Goal: Task Accomplishment & Management: Manage account settings

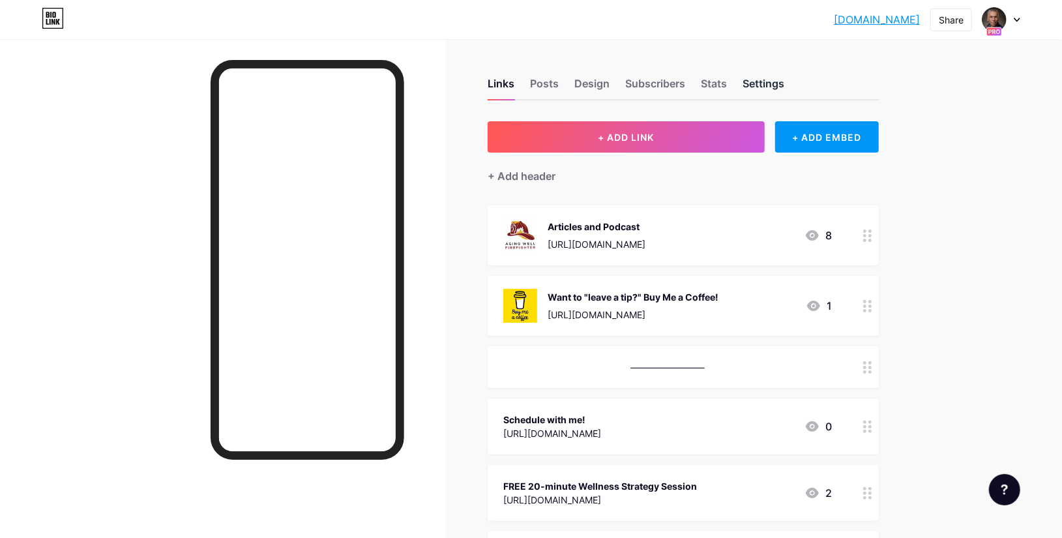
click at [758, 86] on div "Settings" at bounding box center [763, 87] width 42 height 23
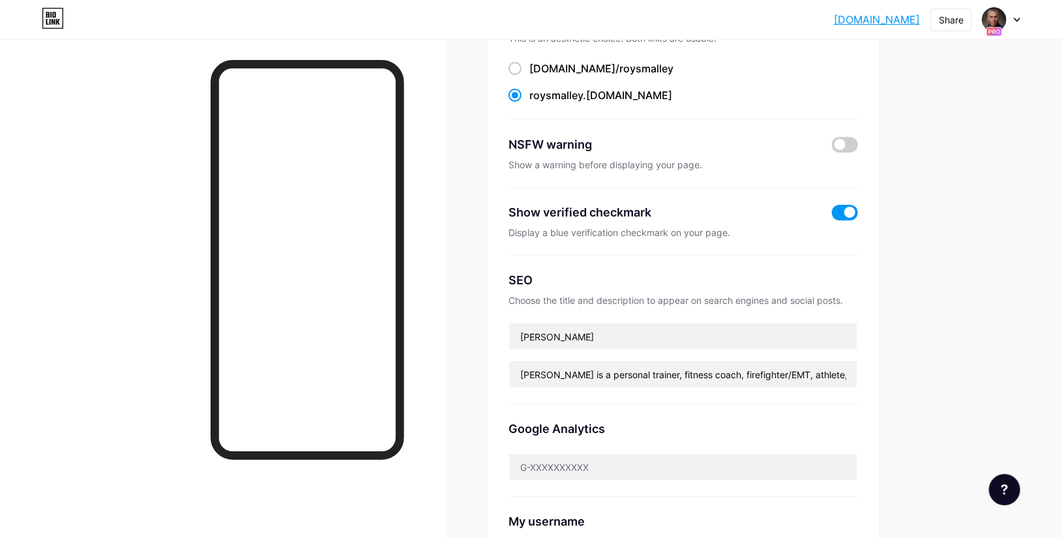
scroll to position [130, 0]
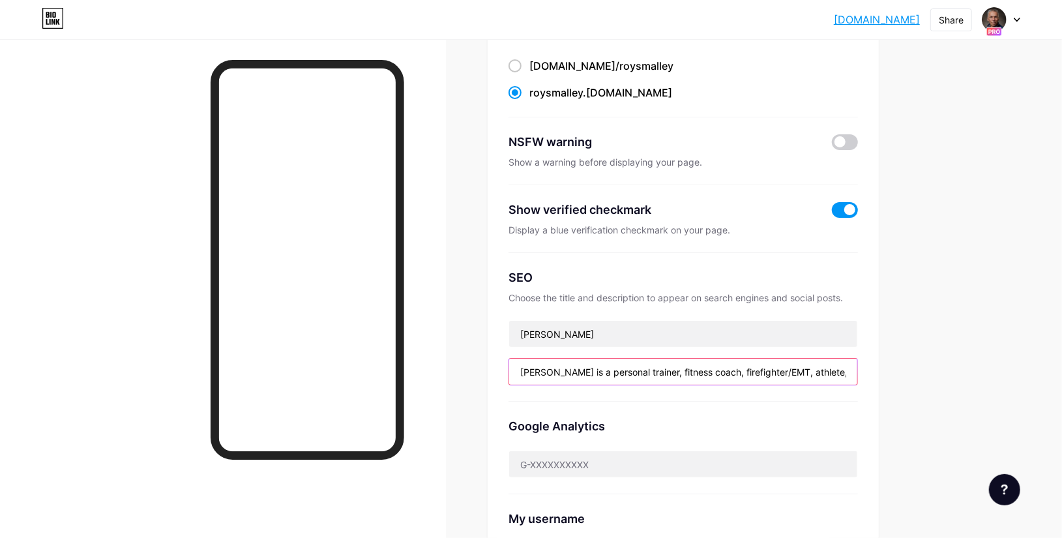
click at [761, 366] on input "[PERSON_NAME] is a personal trainer, fitness coach, firefighter/EMT, athlete, s…" at bounding box center [683, 371] width 348 height 26
click at [806, 363] on input "[PERSON_NAME] is a personal trainer, fitness coach, firefighter/EMT, athlete, s…" at bounding box center [683, 371] width 348 height 26
click at [821, 362] on input "Roy Smalley is a personal trainer, fitness coach, firefighter/EMT, athlete, spe…" at bounding box center [683, 371] width 348 height 26
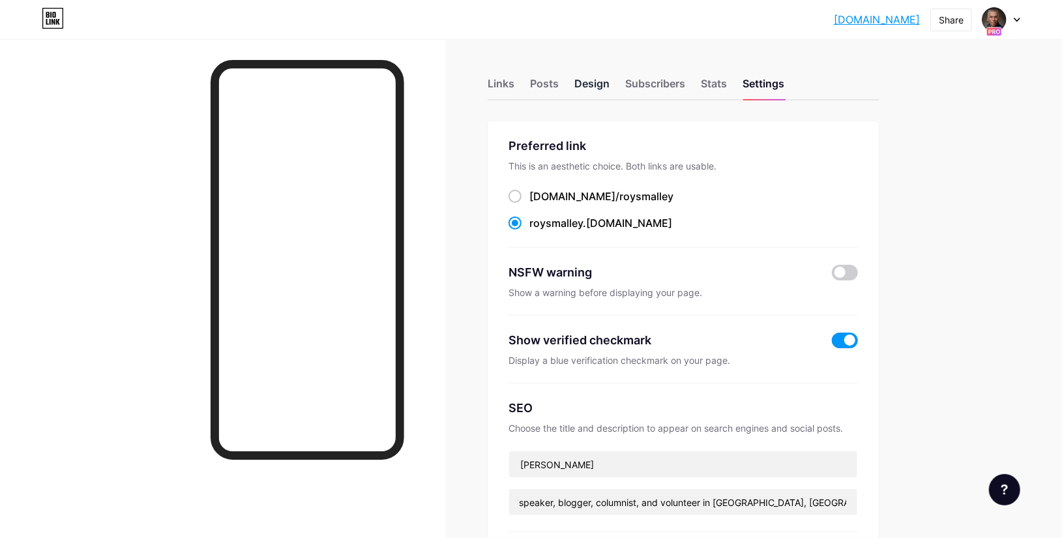
scroll to position [0, 0]
click at [582, 81] on div "Design" at bounding box center [591, 87] width 35 height 23
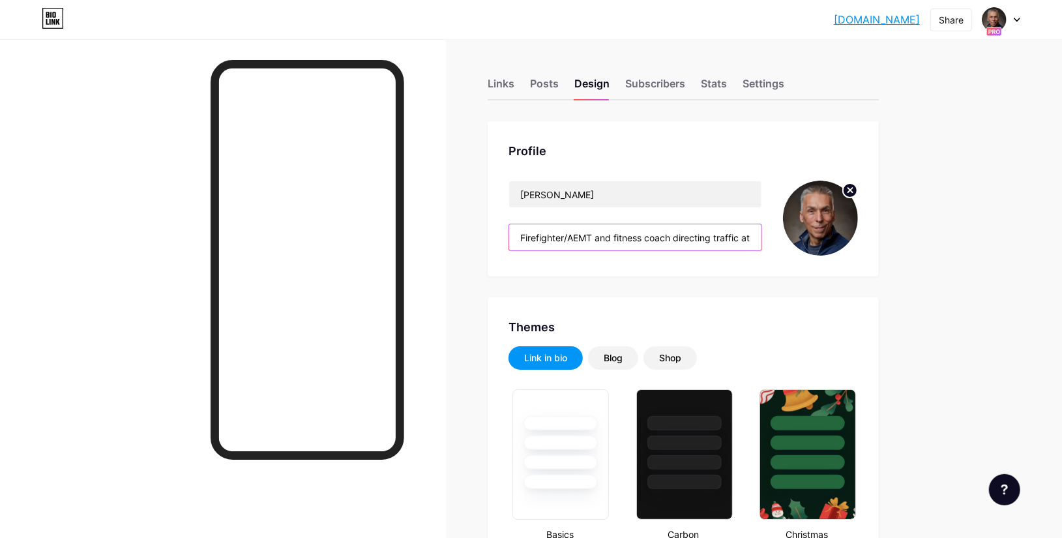
click at [708, 234] on input "Firefighter/AEMT and fitness coach directing traffic at the intersection of eme…" at bounding box center [635, 237] width 252 height 26
paste input "st Responder & Wellness Leader | National Speaker, Columnist & Trainer | Advanc…"
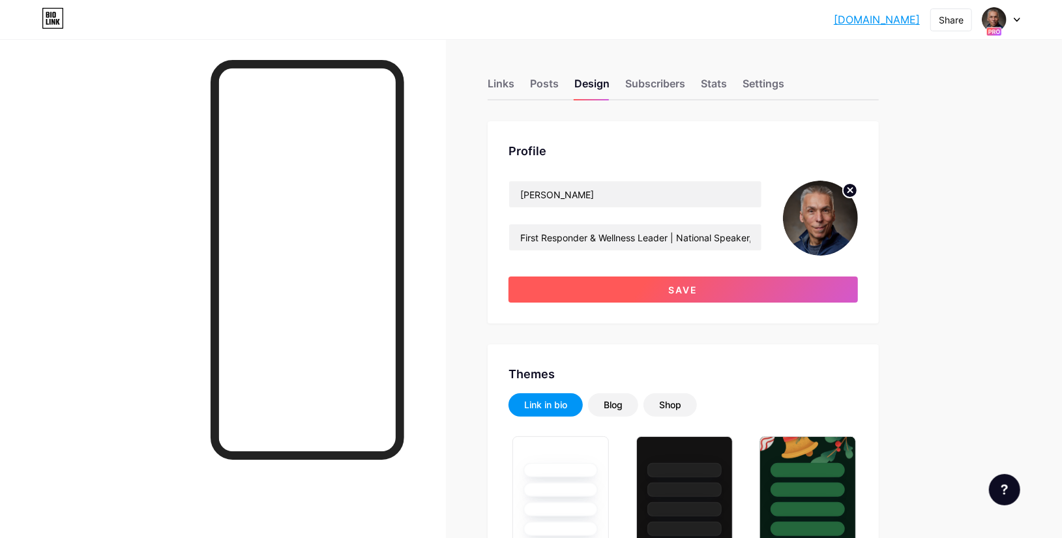
click at [696, 289] on span "Save" at bounding box center [683, 289] width 29 height 11
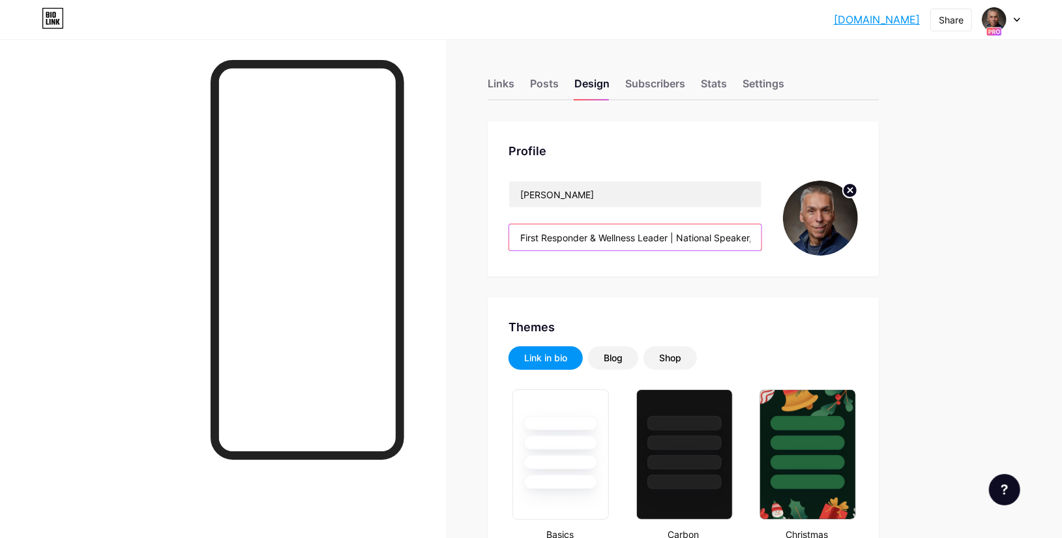
click at [718, 235] on input "First Responder & Wellness Leader | National Speaker, Columnist & Trainer | Adv…" at bounding box center [635, 237] width 252 height 26
drag, startPoint x: 673, startPoint y: 235, endPoint x: 681, endPoint y: 237, distance: 8.1
click at [681, 237] on input "First Responder & Wellness Leader | National Speaker, Columnist & Trainer | Adv…" at bounding box center [635, 237] width 252 height 26
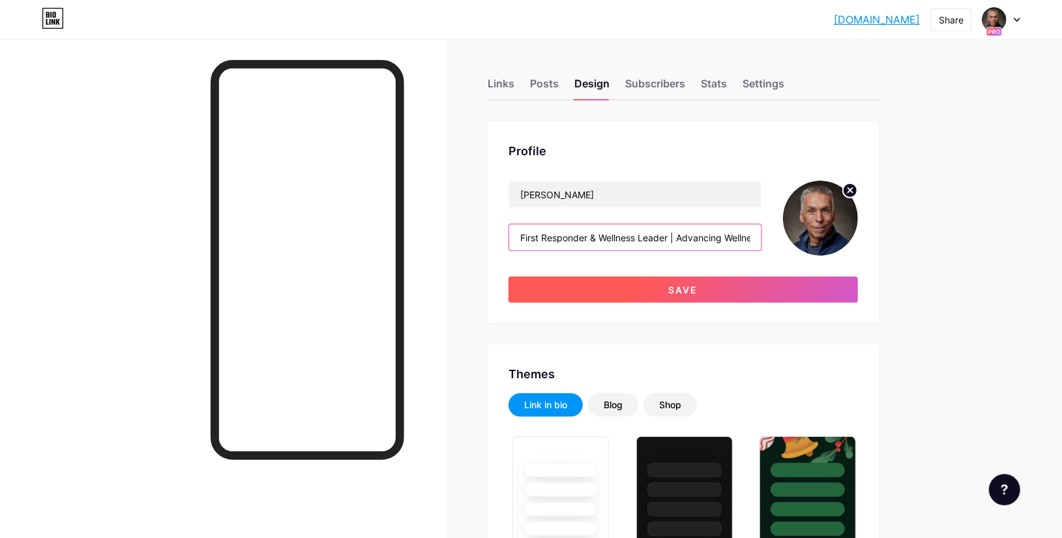
type input "First Responder & Wellness Leader | Advancing Wellness, Fitness & Resilience in…"
click at [688, 289] on span "Save" at bounding box center [683, 289] width 29 height 11
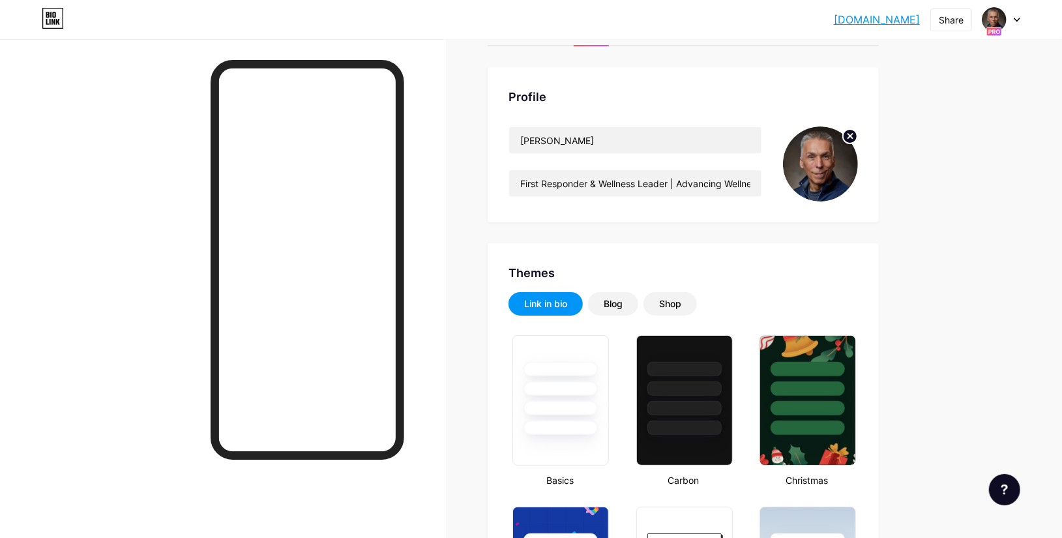
scroll to position [42, 0]
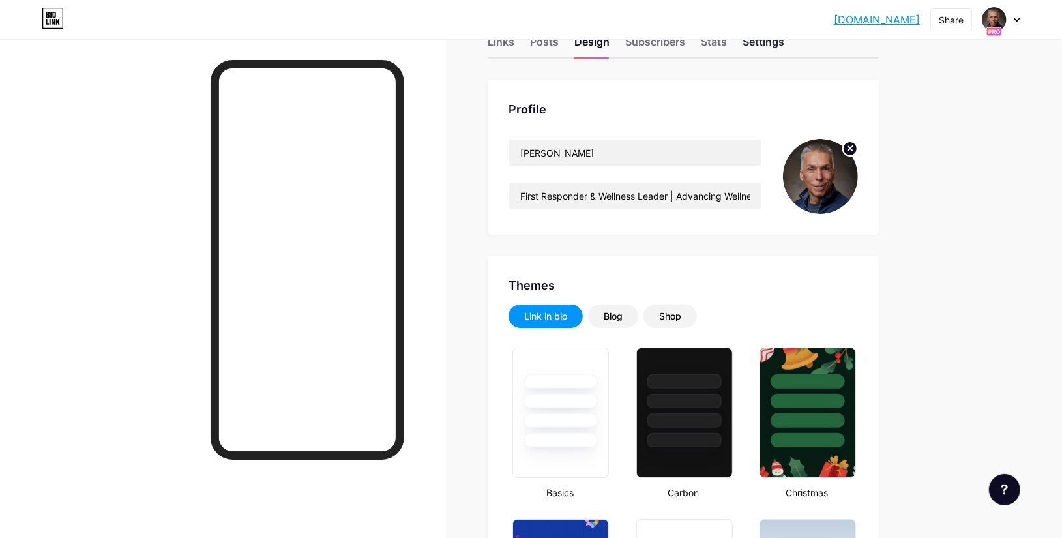
click at [764, 40] on div "Settings" at bounding box center [763, 45] width 42 height 23
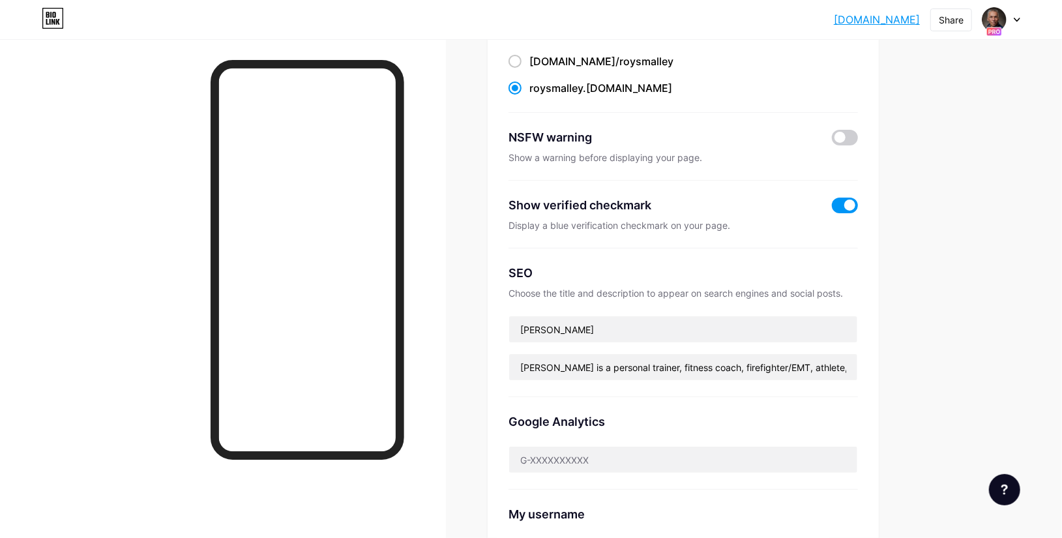
scroll to position [162, 0]
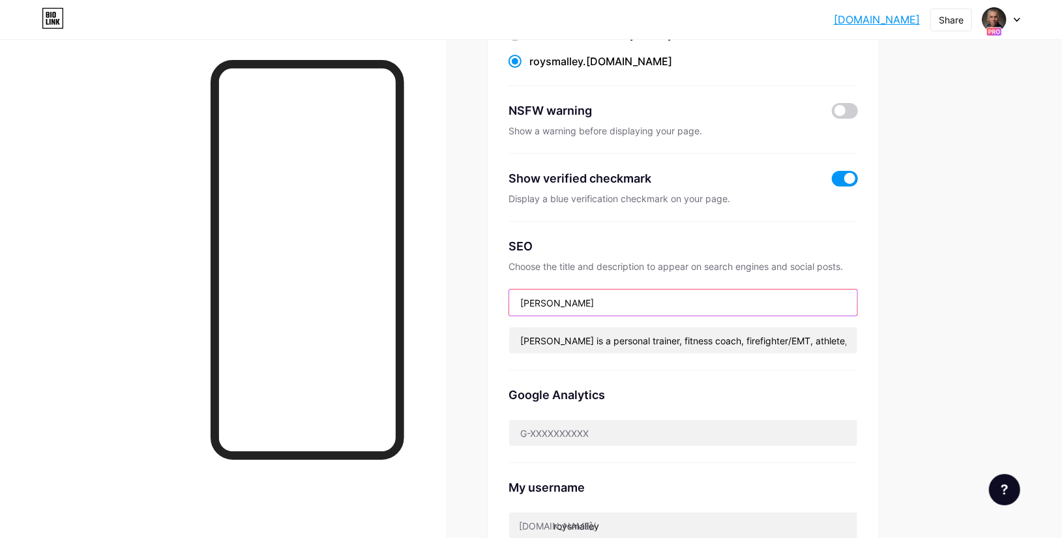
click at [817, 305] on input "[PERSON_NAME]" at bounding box center [683, 302] width 348 height 26
type input "Roy Smalley, The Aging Well Firefighter"
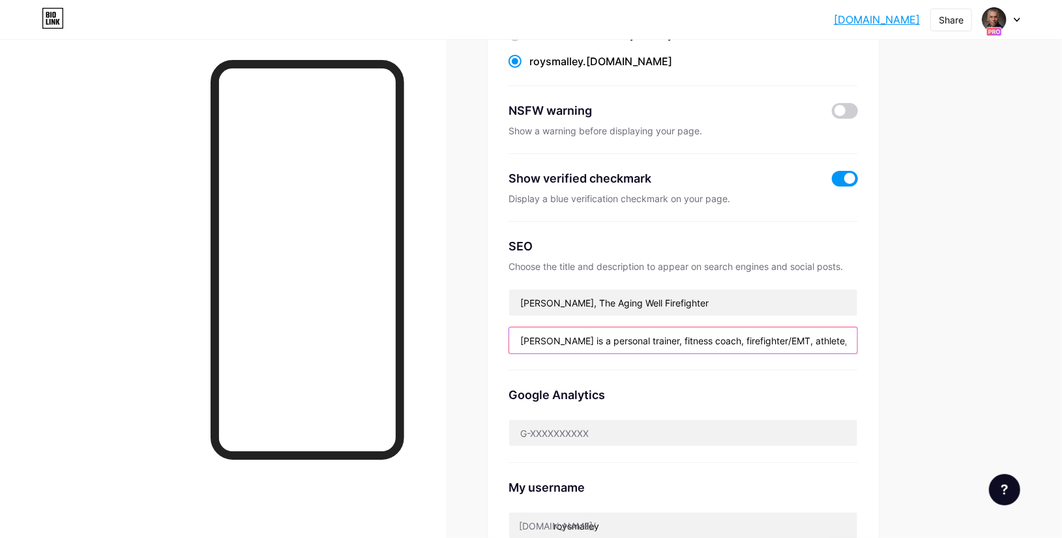
click at [682, 346] on input "Roy Smalley is a personal trainer, fitness coach, firefighter/EMT, athlete, spe…" at bounding box center [683, 340] width 348 height 26
paste input ", “The Aging Well Firefighter,” is a veteran Firefighter/EMT, fitness and stres…"
drag, startPoint x: 851, startPoint y: 342, endPoint x: 489, endPoint y: 353, distance: 362.6
click at [489, 353] on div "Links Posts Design Subscribers Stats Settings Preferred link This is an aesthet…" at bounding box center [466, 435] width 933 height 1116
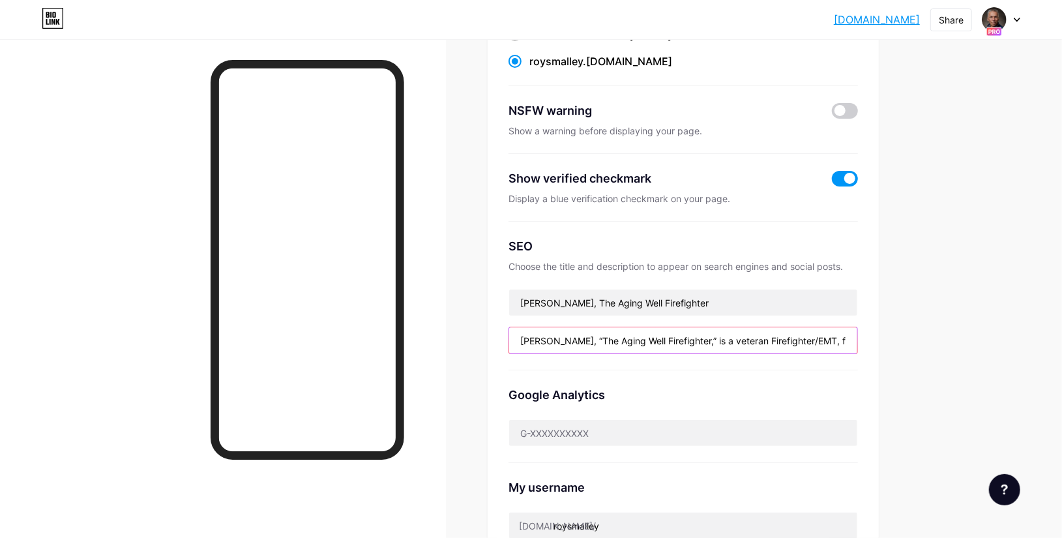
paste input "Firefighter/EMT, coach, writer & podcaster helping first responders, families &…"
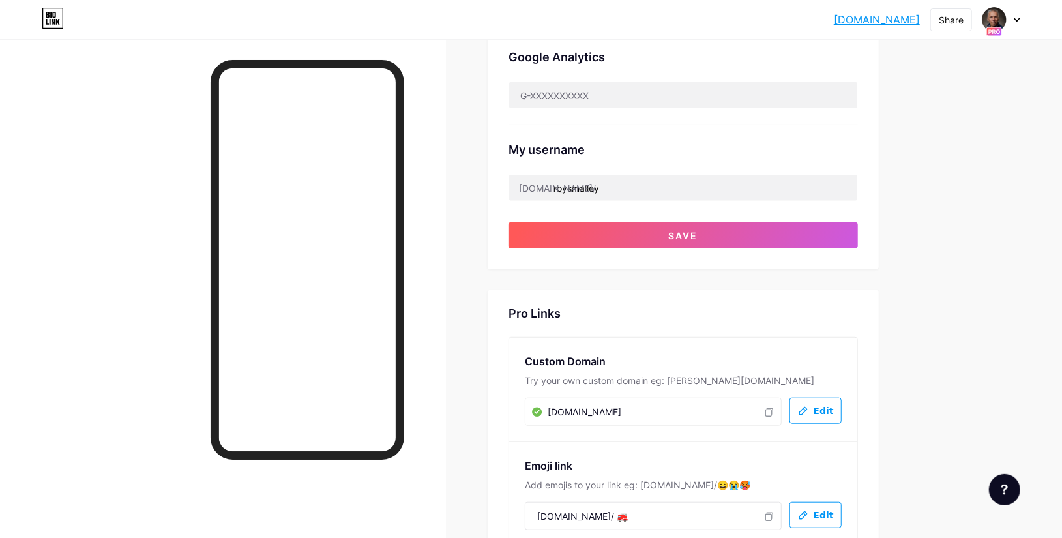
scroll to position [486, 0]
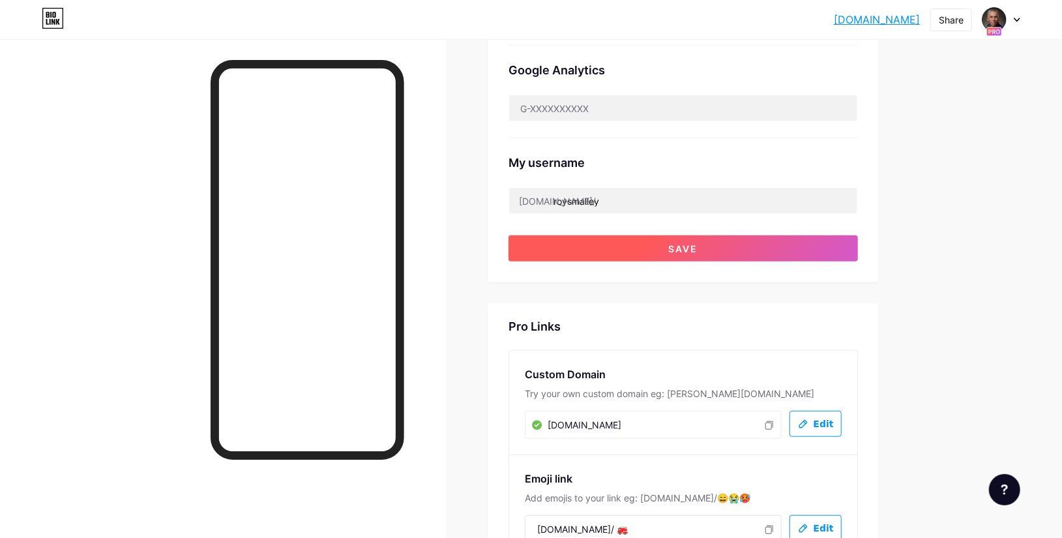
type input "Firefighter/EMT, coach, writer & podcaster helping first responders, families &…"
click at [664, 250] on button "Save" at bounding box center [682, 248] width 349 height 26
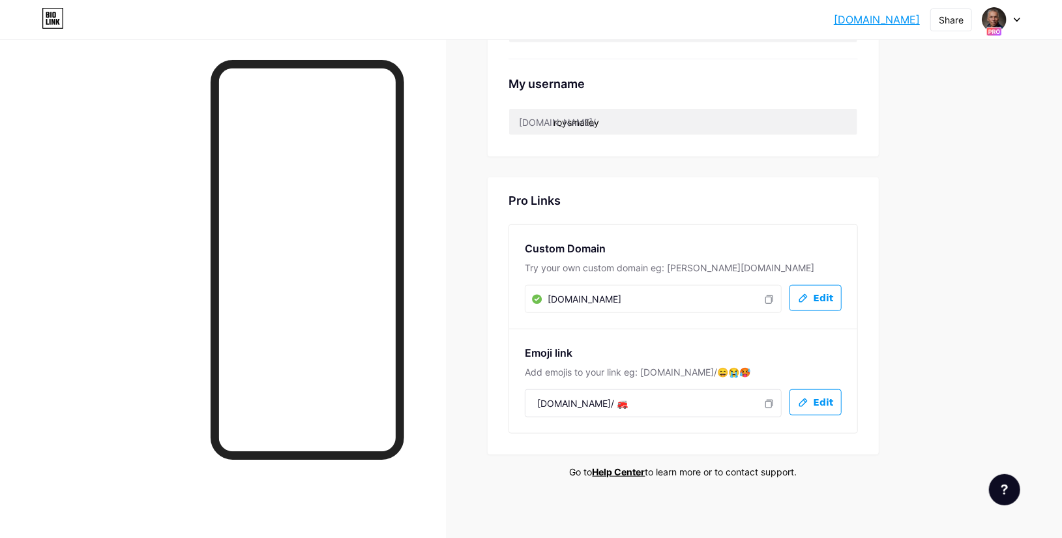
scroll to position [568, 0]
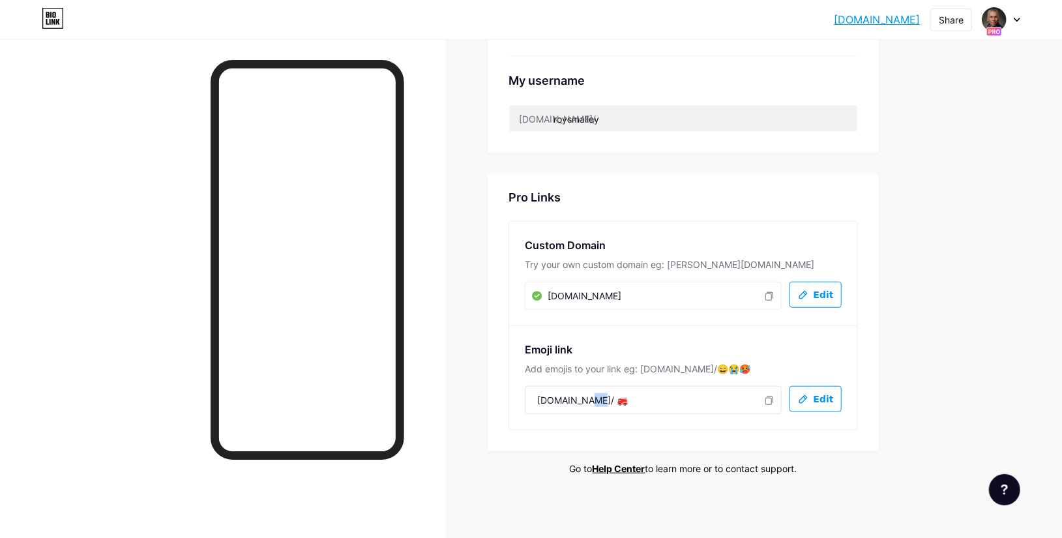
drag, startPoint x: 634, startPoint y: 397, endPoint x: 579, endPoint y: 401, distance: 55.6
click at [579, 401] on div "bio.link/ 🚒 https://bio.link/🚒" at bounding box center [653, 400] width 257 height 28
click at [574, 399] on span "bio.link/ 🚒" at bounding box center [582, 400] width 91 height 14
click at [585, 399] on span "bio.link/ 🚒" at bounding box center [582, 400] width 91 height 14
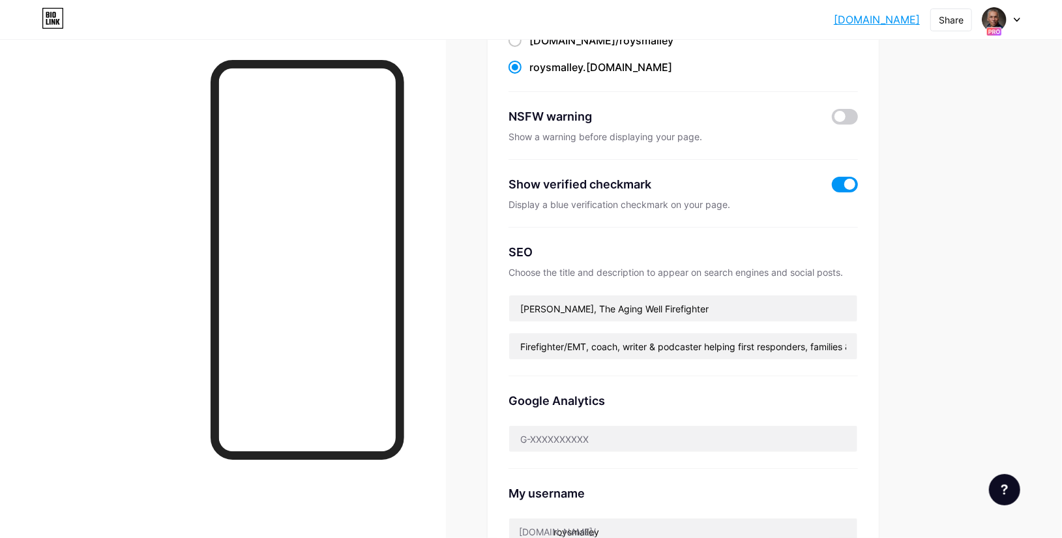
scroll to position [0, 0]
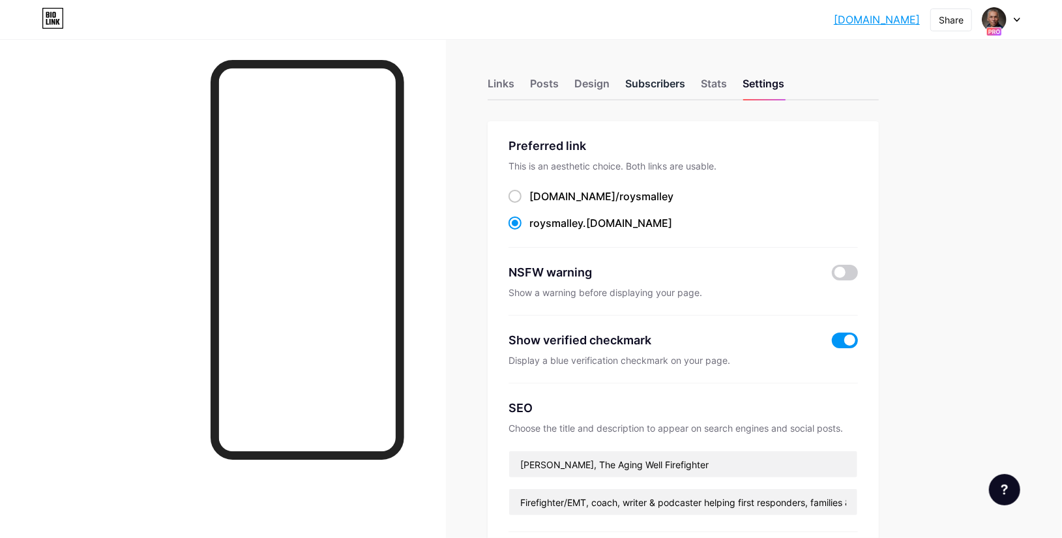
click at [669, 85] on div "Subscribers" at bounding box center [655, 87] width 60 height 23
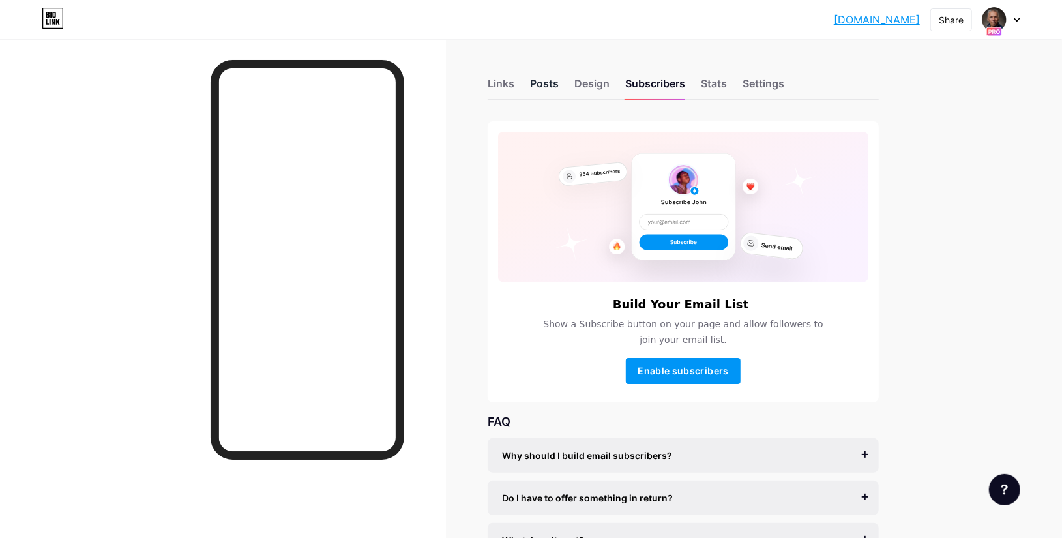
click at [556, 85] on div "Posts" at bounding box center [544, 87] width 29 height 23
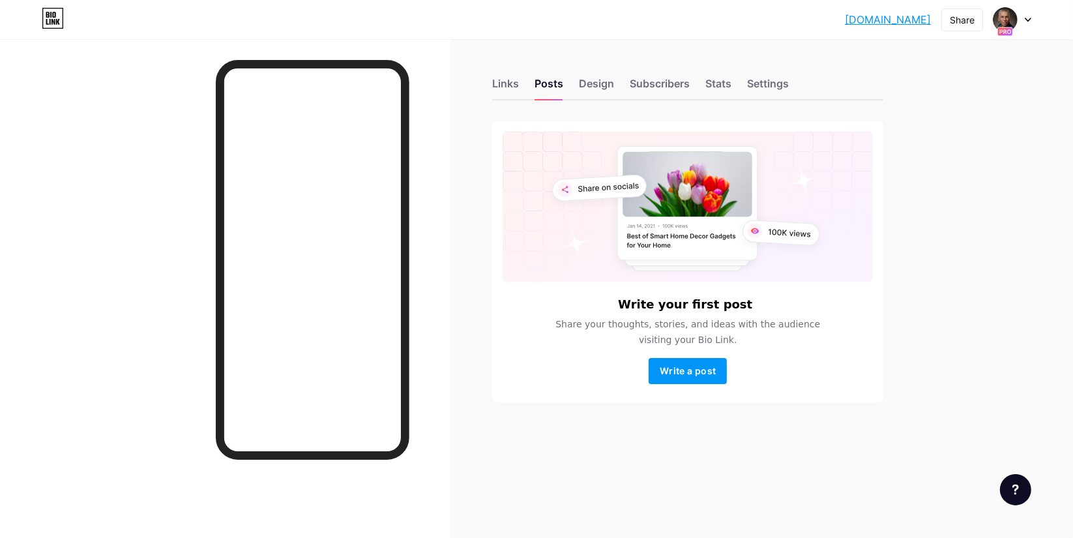
click at [1028, 22] on div at bounding box center [1012, 19] width 38 height 23
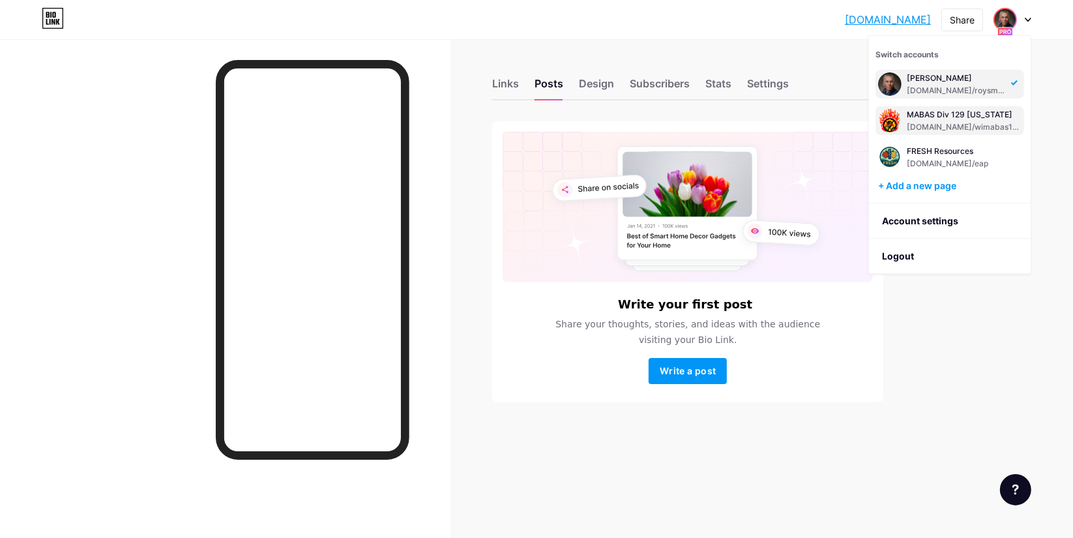
click at [967, 119] on div "MABAS Div 129 Wisconsin bio.link/wimabas129" at bounding box center [964, 120] width 115 height 23
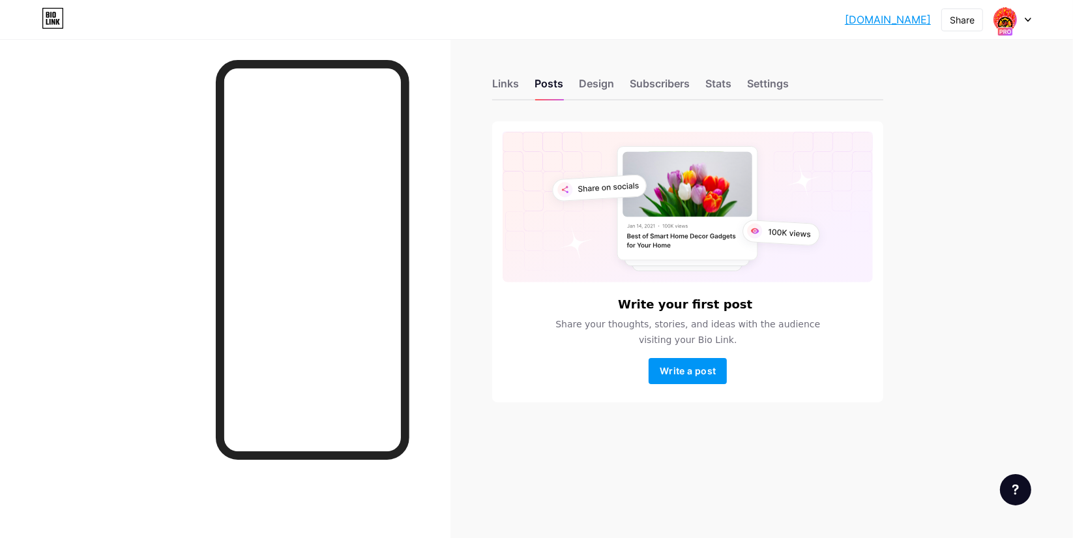
click at [1027, 22] on div at bounding box center [1012, 19] width 38 height 23
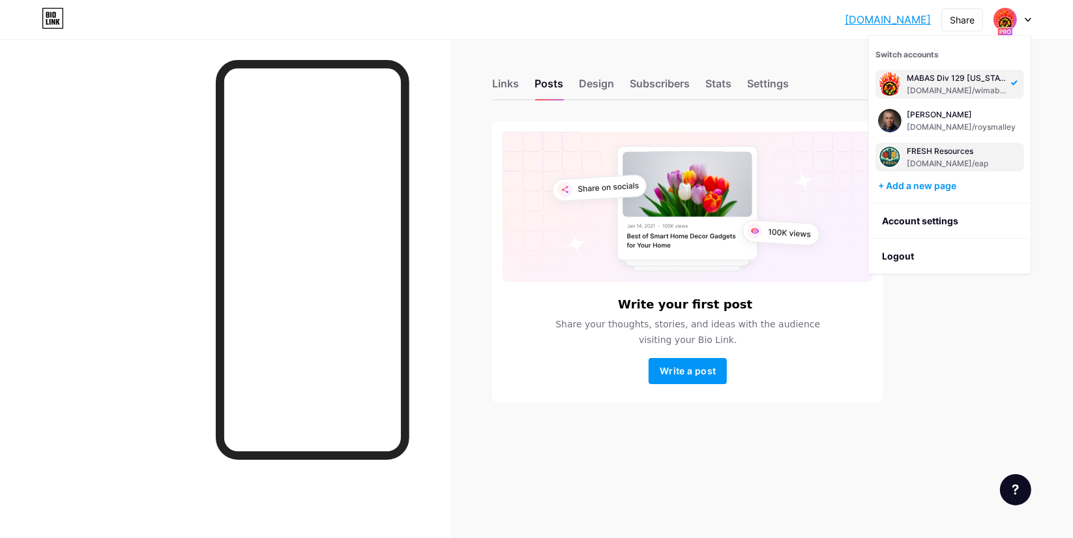
click at [959, 153] on div "FRESH Resources" at bounding box center [955, 151] width 96 height 10
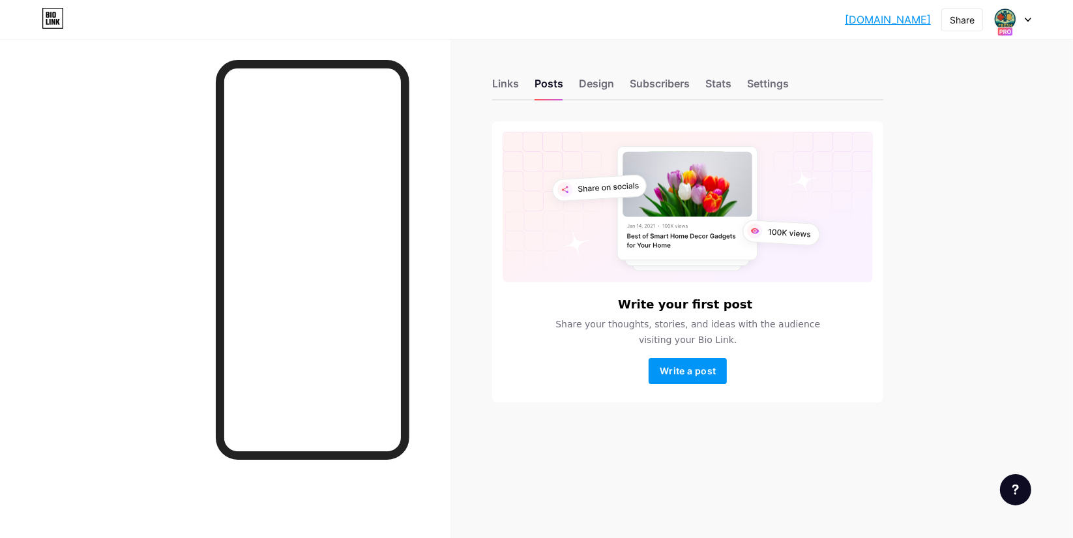
click at [903, 18] on link "[DOMAIN_NAME]" at bounding box center [888, 20] width 86 height 16
click at [1028, 19] on icon at bounding box center [1028, 20] width 7 height 5
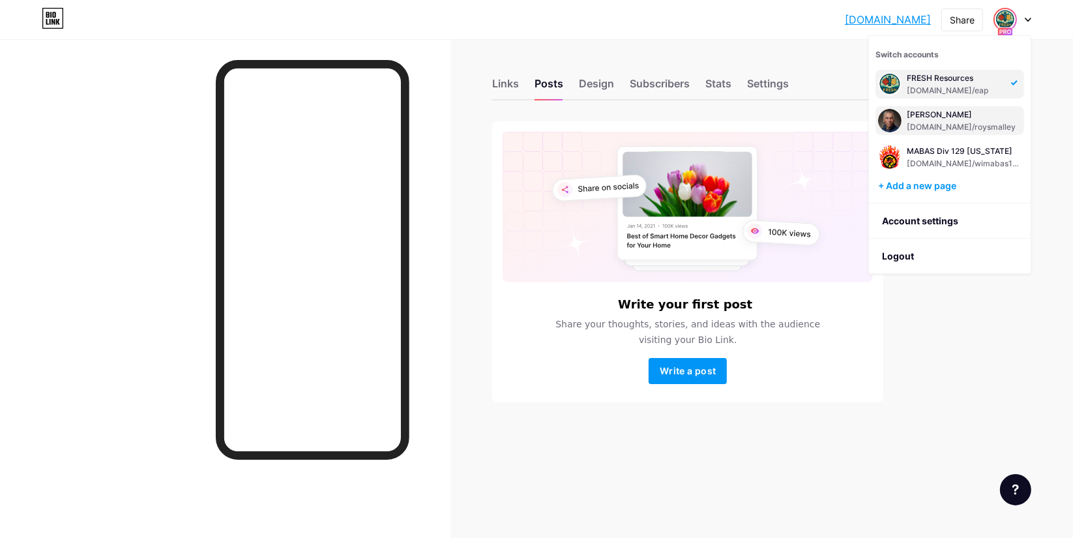
click at [940, 117] on div "[PERSON_NAME]" at bounding box center [961, 114] width 109 height 10
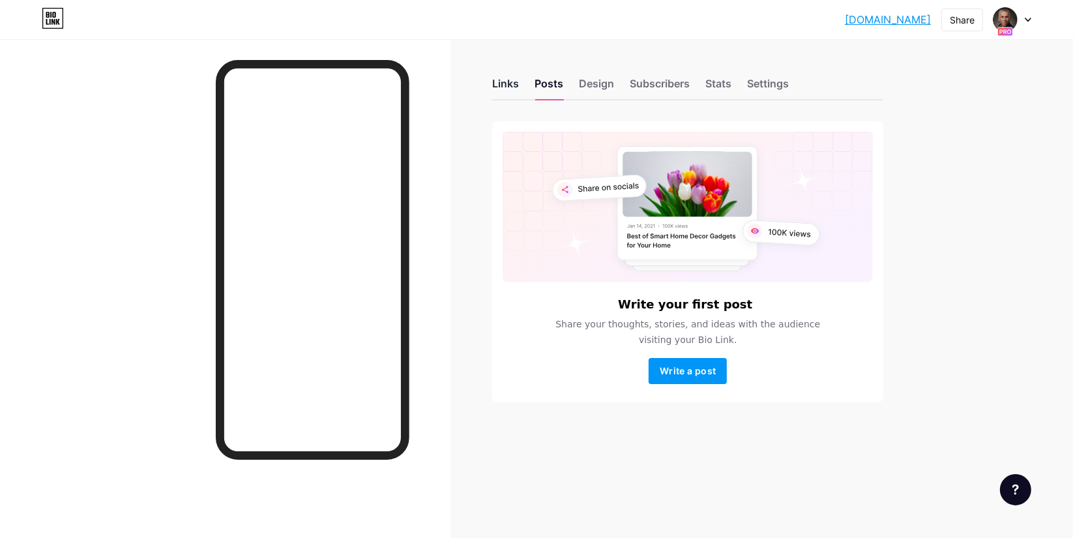
click at [504, 89] on div "Links" at bounding box center [505, 87] width 27 height 23
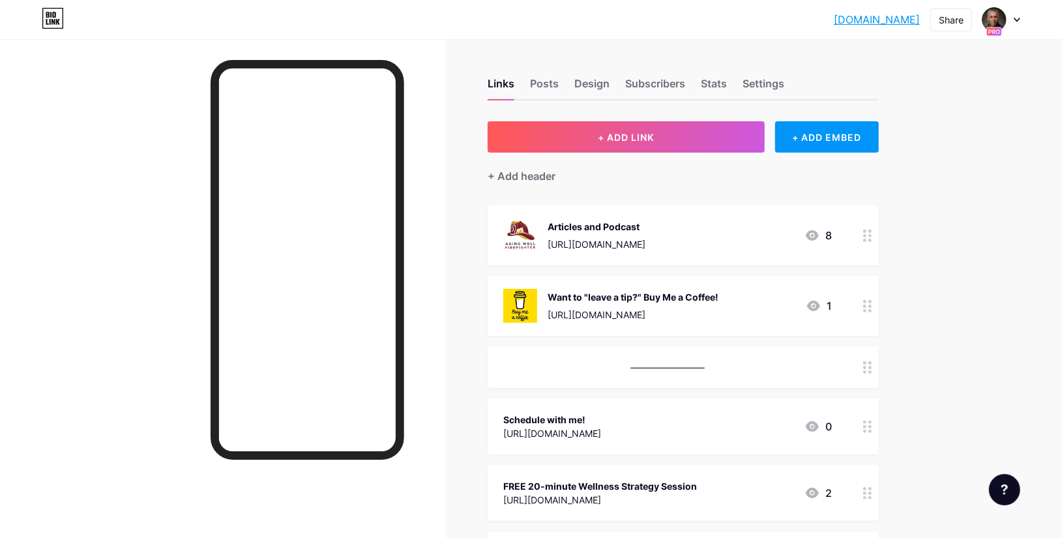
click at [645, 235] on div "Articles and Podcast https://roysmalley.substack.com/" at bounding box center [596, 235] width 98 height 34
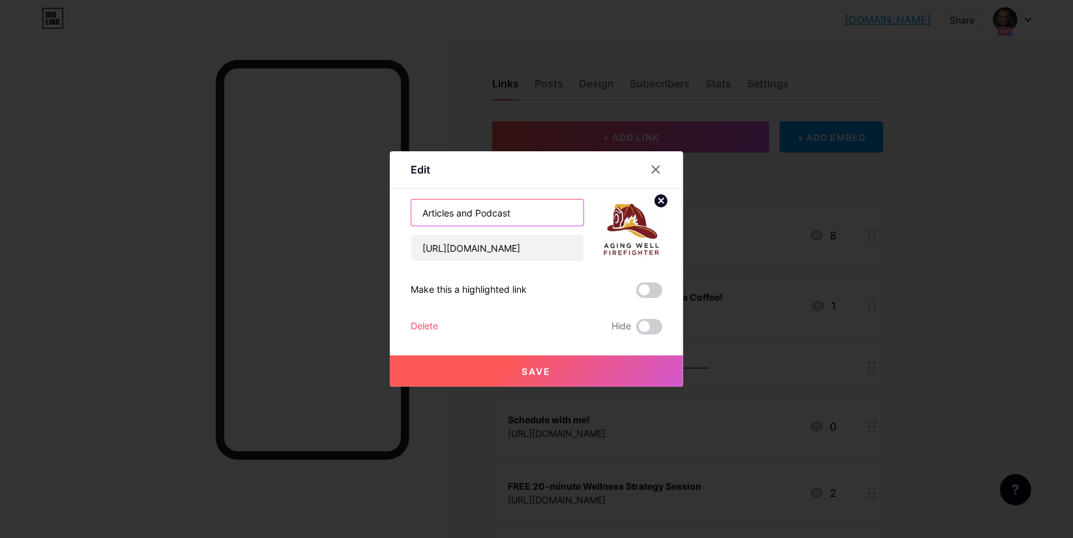
drag, startPoint x: 518, startPoint y: 206, endPoint x: 384, endPoint y: 209, distance: 133.7
click at [384, 209] on div "Edit Content YouTube Play YouTube video without leaving your page. ADD Vimeo Pl…" at bounding box center [536, 269] width 1073 height 538
type input "The Aging Well Firefighter Podcast & Blog"
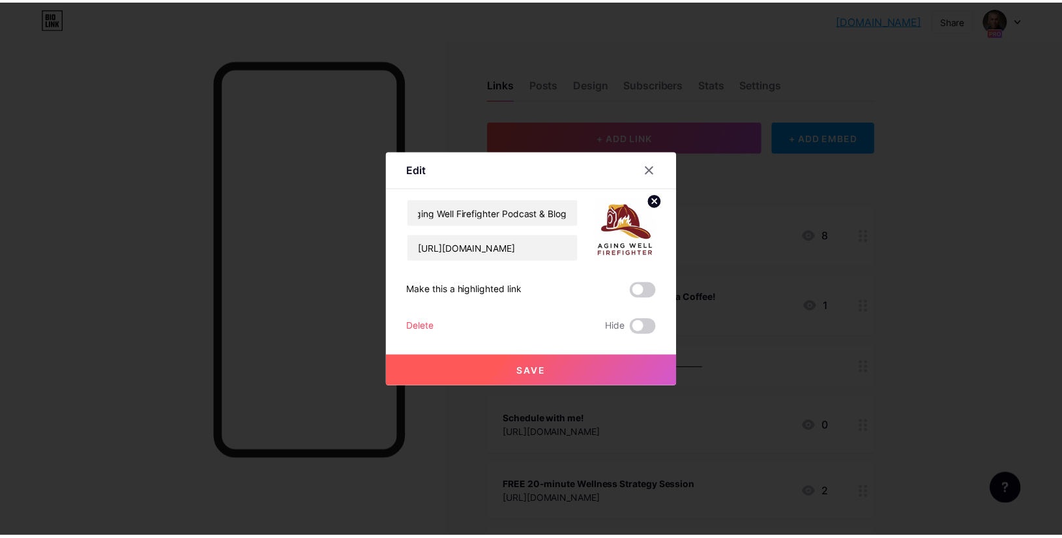
scroll to position [0, 0]
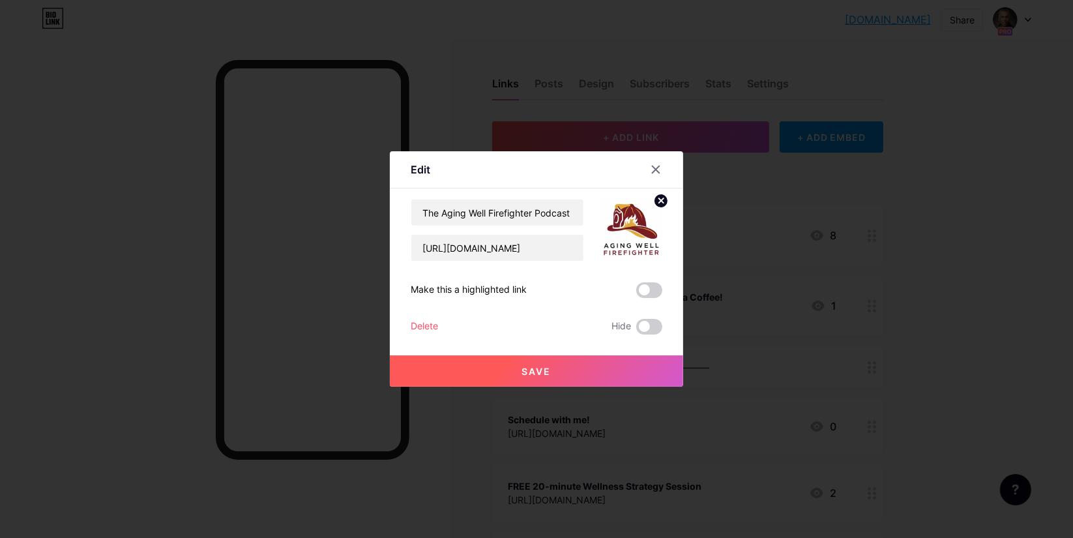
click at [554, 364] on button "Save" at bounding box center [536, 370] width 293 height 31
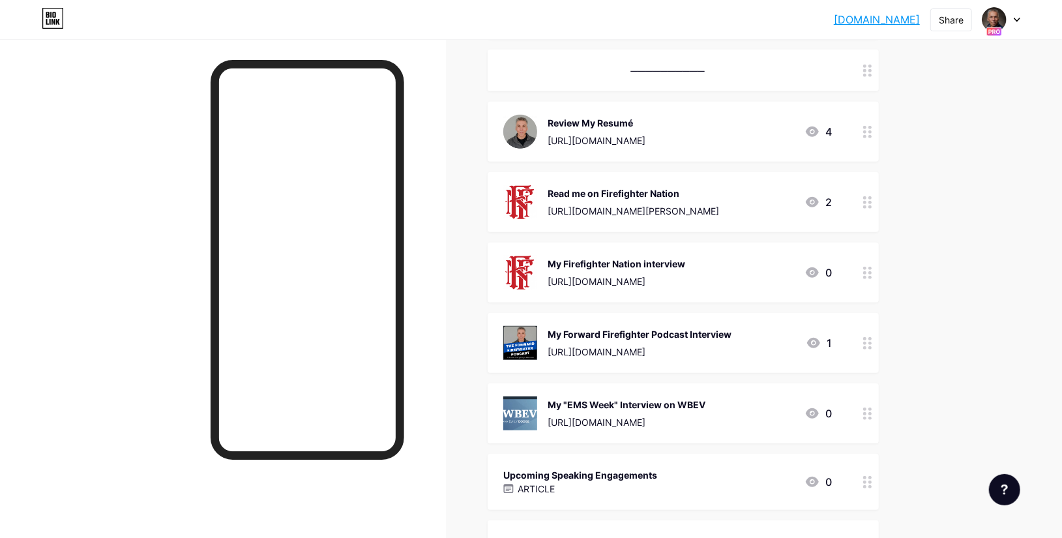
scroll to position [478, 0]
click at [685, 266] on div "My Firefighter Nation interview" at bounding box center [616, 263] width 138 height 14
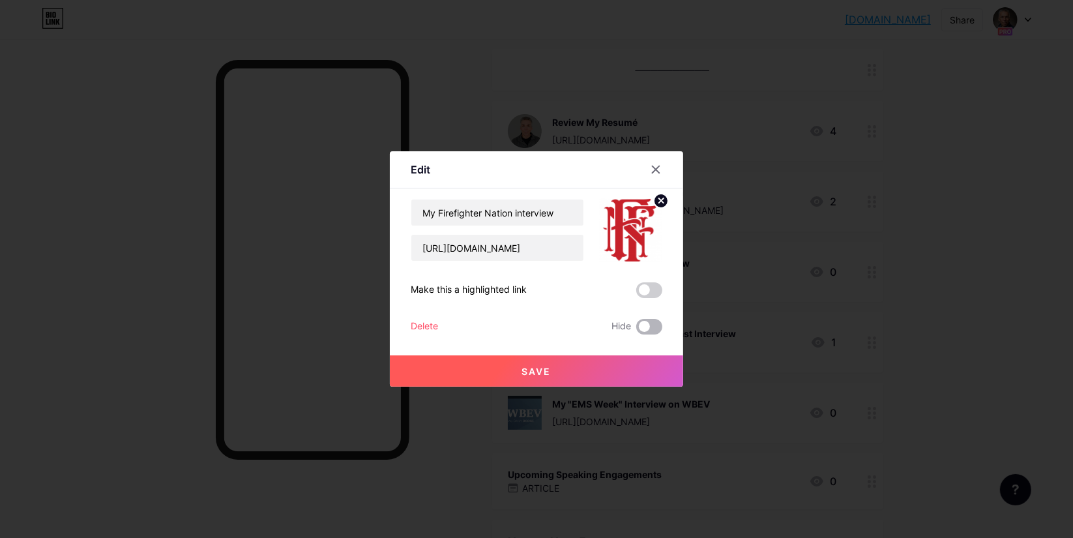
click at [651, 322] on span at bounding box center [649, 327] width 26 height 16
click at [636, 330] on input "checkbox" at bounding box center [636, 330] width 0 height 0
click at [553, 378] on button "Save" at bounding box center [536, 370] width 293 height 31
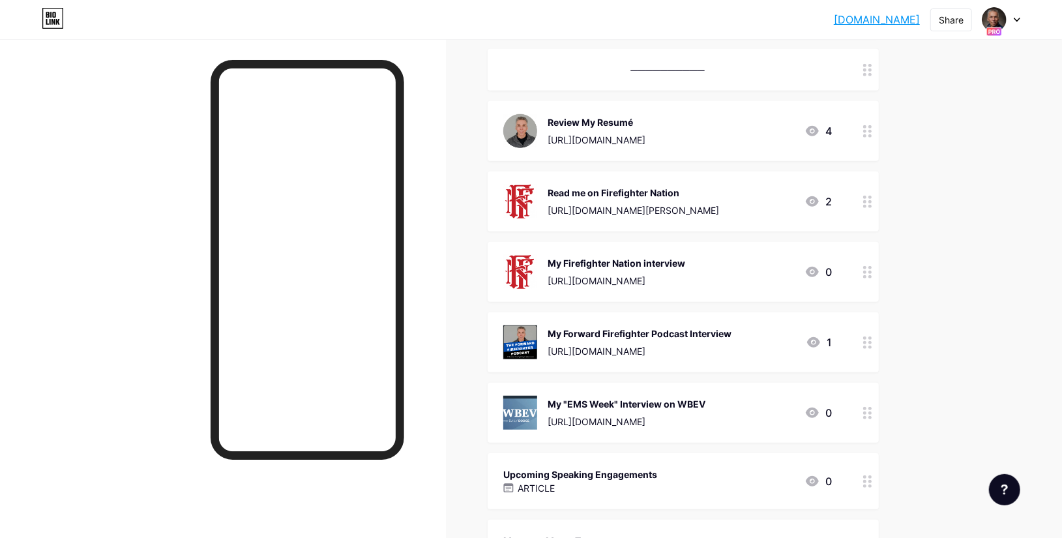
click at [729, 336] on div "My Forward Firefighter Podcast Interview" at bounding box center [639, 334] width 184 height 14
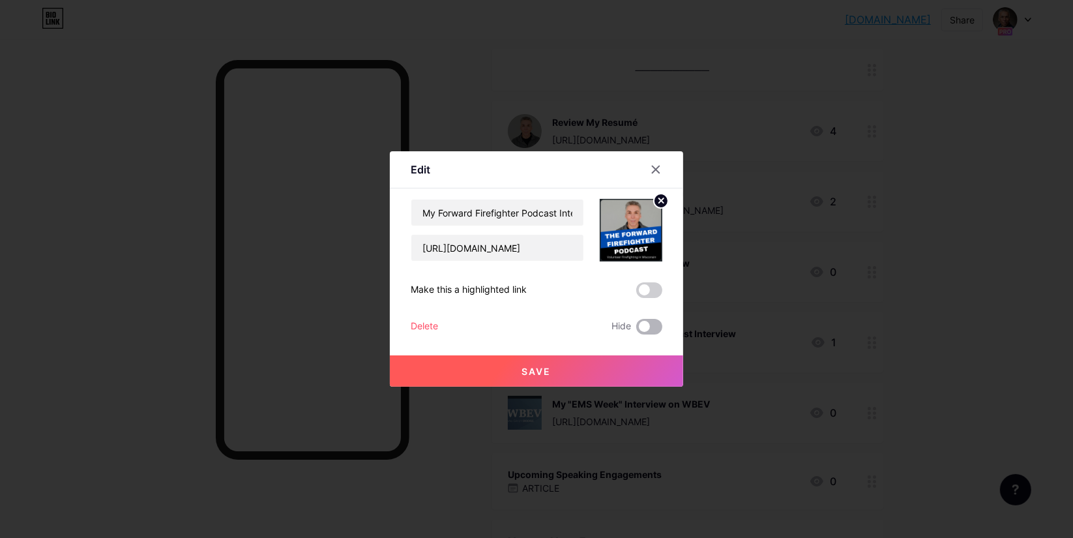
click at [653, 327] on span at bounding box center [649, 327] width 26 height 16
click at [636, 330] on input "checkbox" at bounding box center [636, 330] width 0 height 0
click at [540, 366] on span "Save" at bounding box center [536, 371] width 29 height 11
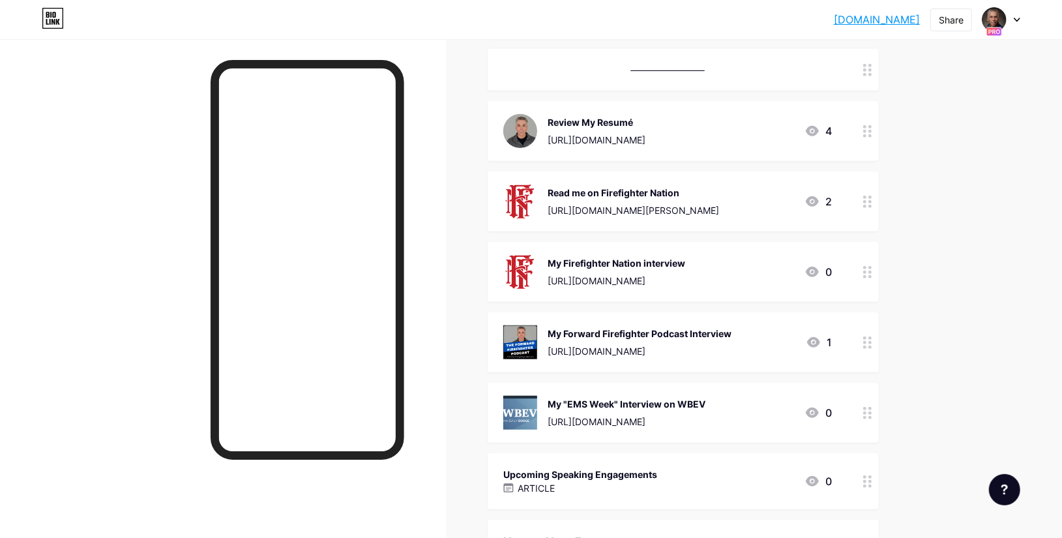
click at [667, 401] on div "My "EMS Week" Interview on WBEV" at bounding box center [626, 404] width 158 height 14
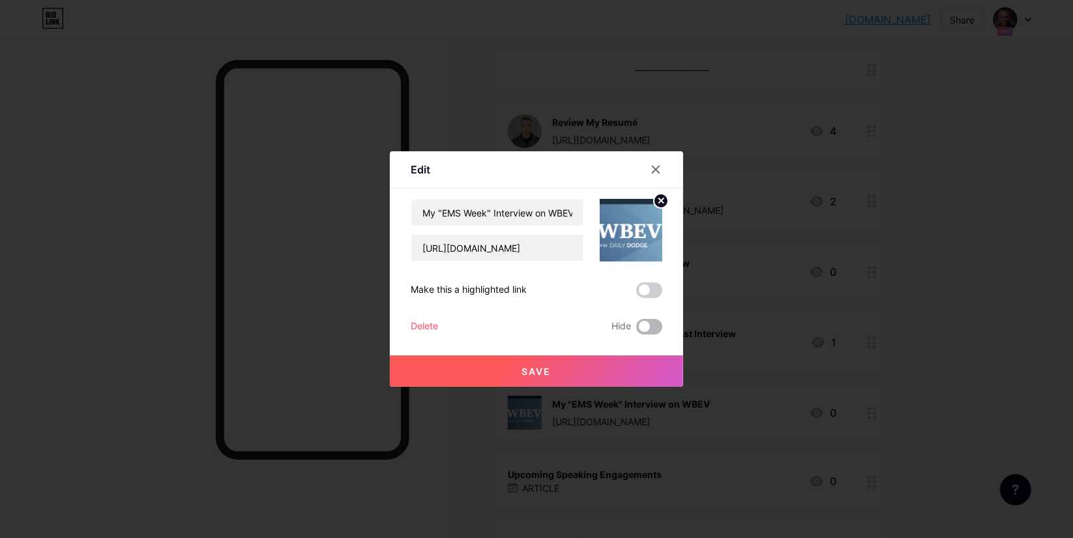
click at [649, 327] on span at bounding box center [649, 327] width 26 height 16
click at [636, 330] on input "checkbox" at bounding box center [636, 330] width 0 height 0
click at [562, 375] on button "Save" at bounding box center [536, 370] width 293 height 31
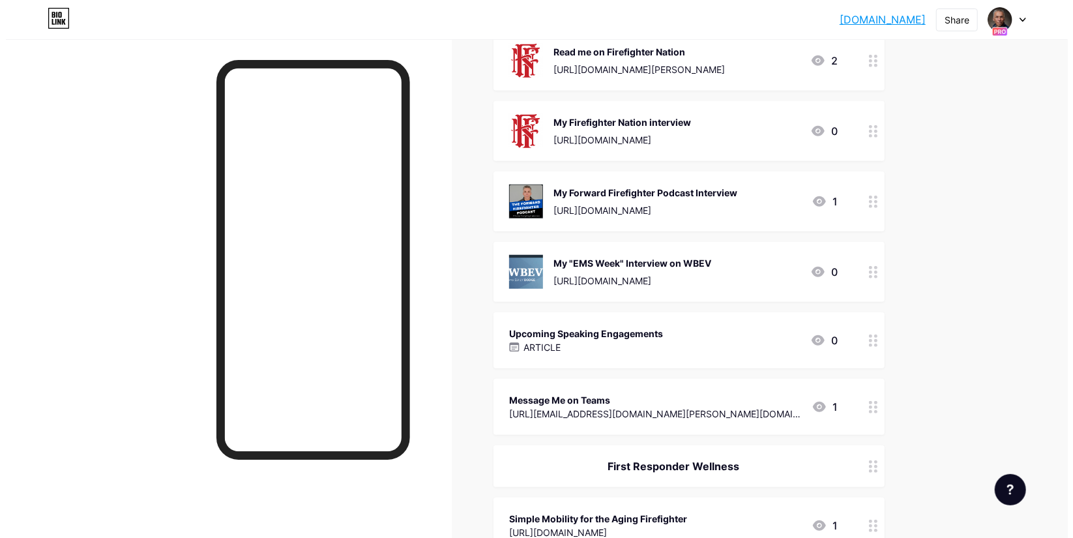
scroll to position [683, 0]
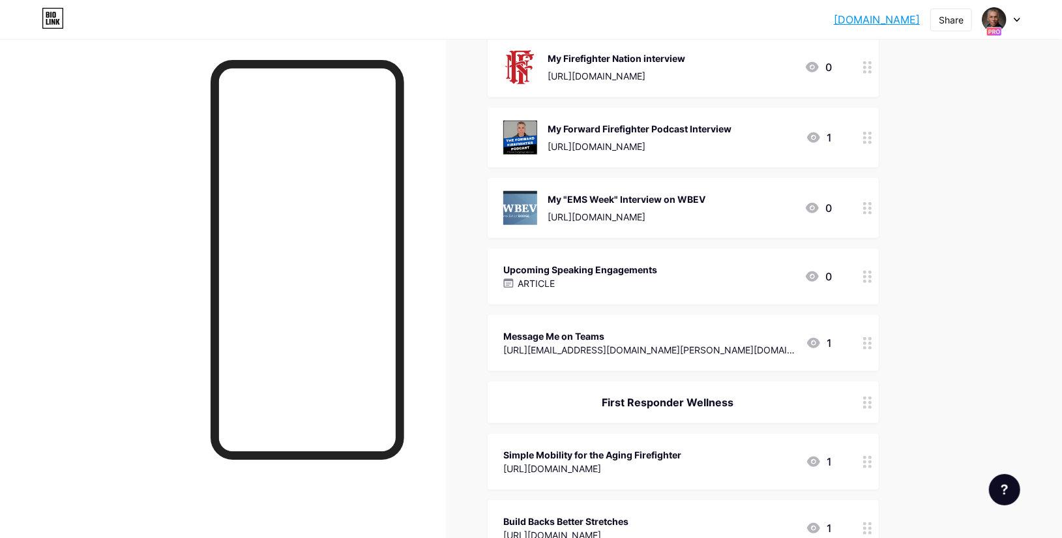
click at [632, 272] on div "Upcoming Speaking Engagements" at bounding box center [580, 270] width 154 height 14
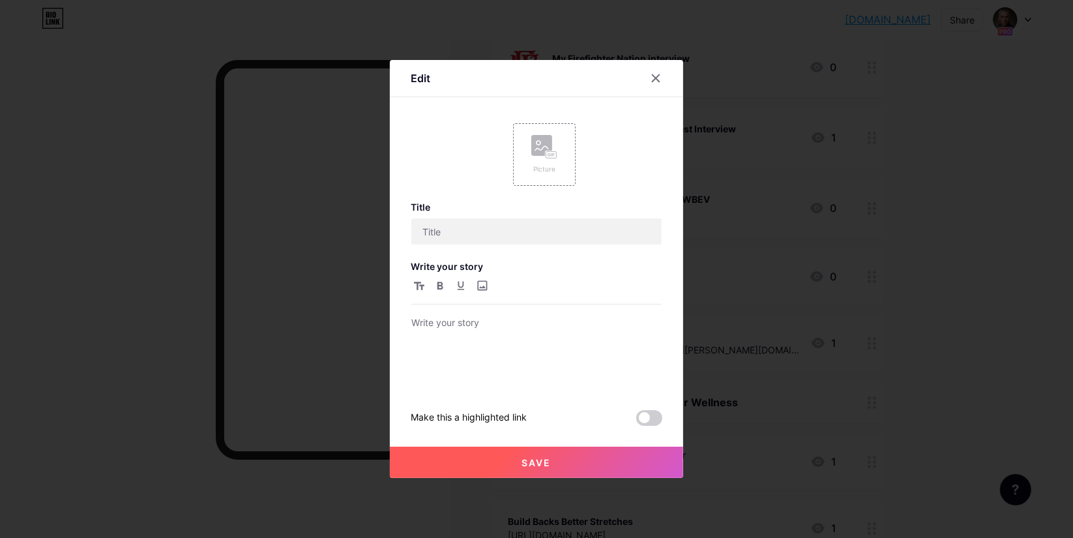
type input "Upcoming Speaking Engagements"
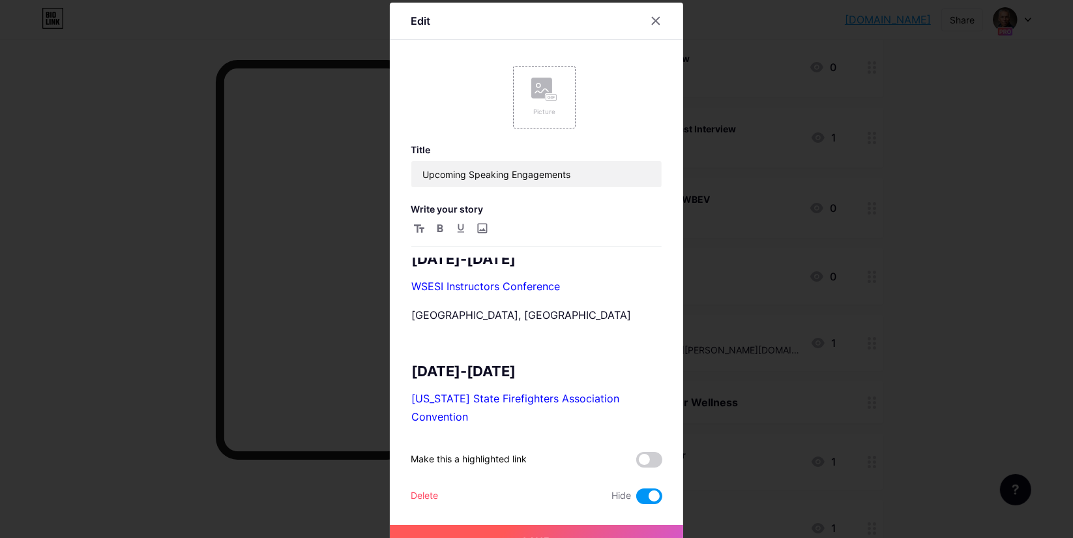
scroll to position [0, 0]
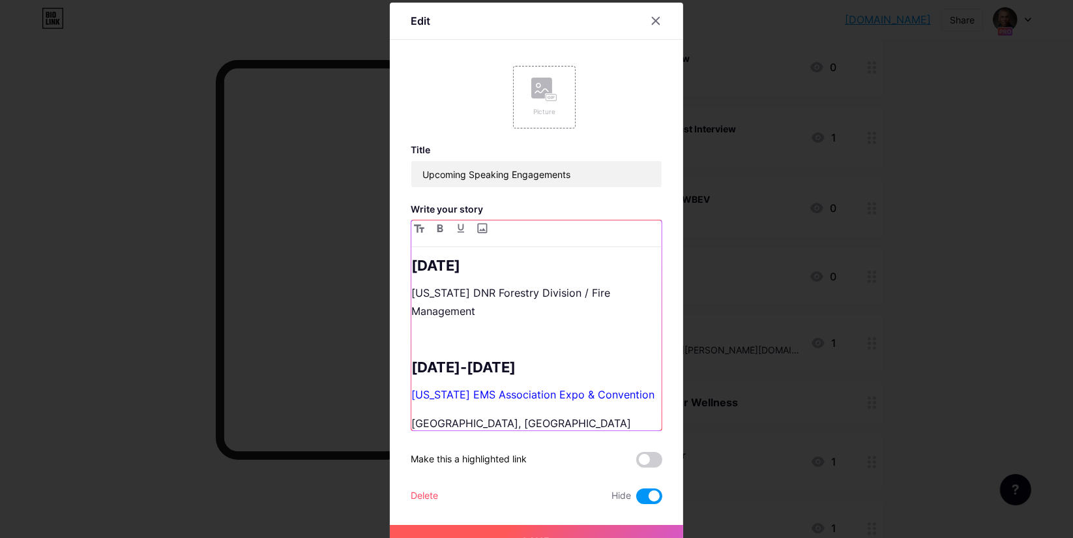
click at [512, 274] on div "October 17, 2024 Wisconsin DNR Forestry Division / Fire Management January 21-2…" at bounding box center [536, 343] width 250 height 173
click at [467, 254] on div "October 17, 2024 Wisconsin DNR Forestry Division / Fire Management January 21-2…" at bounding box center [536, 325] width 250 height 210
click at [471, 260] on h2 "October 17, 2024" at bounding box center [536, 265] width 250 height 16
click at [548, 269] on h2 "October 24, 2024" at bounding box center [536, 265] width 250 height 16
click at [554, 317] on p "Wisconsin DNR Forestry Division / Fire Management" at bounding box center [536, 302] width 250 height 36
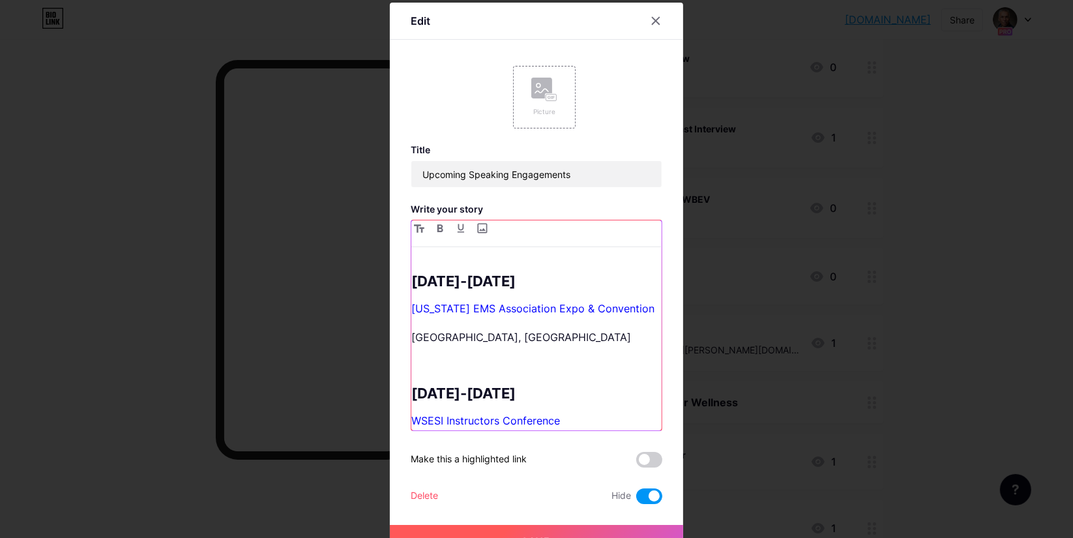
scroll to position [89, 0]
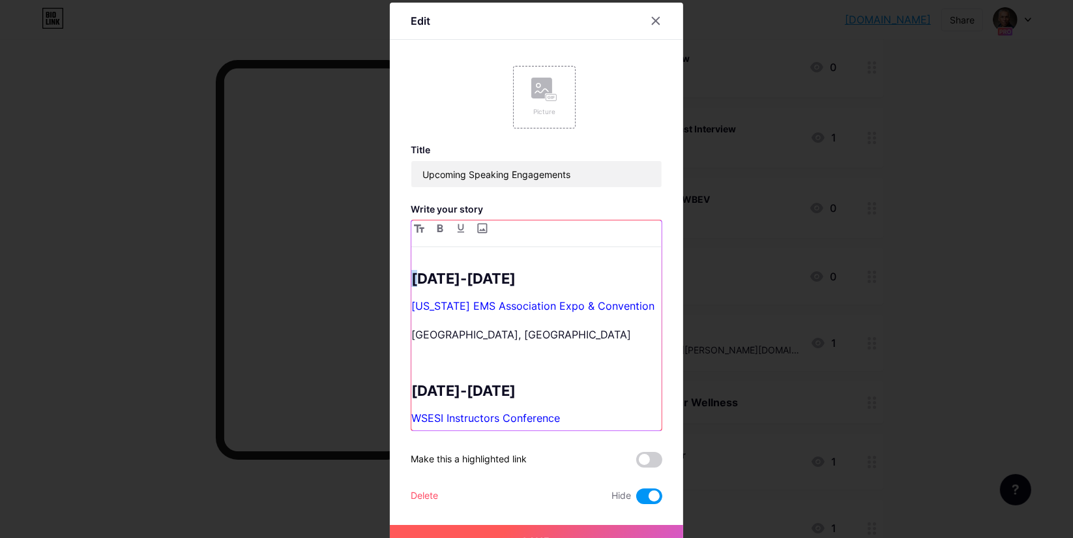
drag, startPoint x: 411, startPoint y: 277, endPoint x: 409, endPoint y: 284, distance: 6.6
click at [411, 284] on h2 "January 21-24, 2025" at bounding box center [536, 278] width 250 height 16
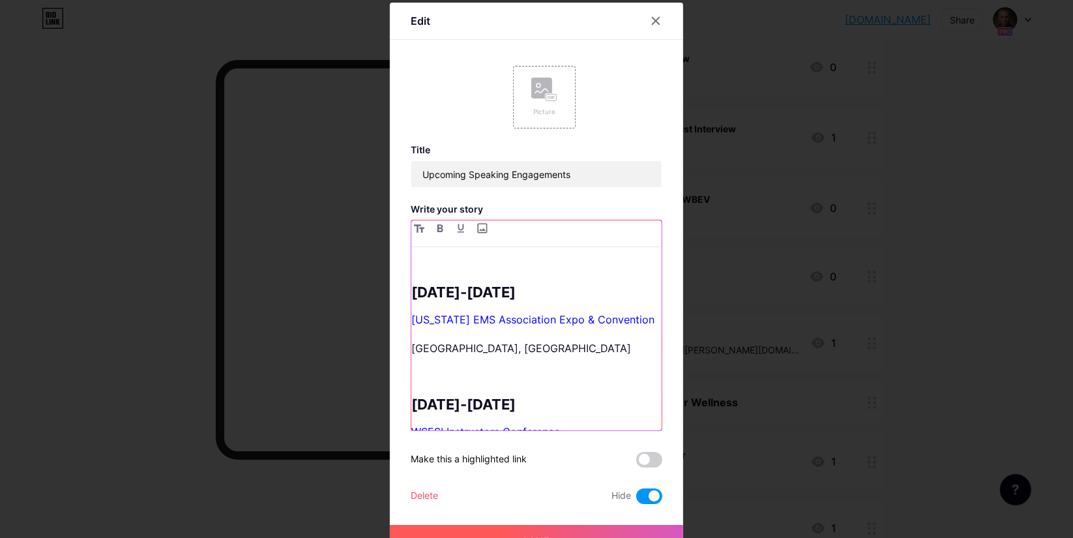
click at [411, 284] on h2 "January 21-24, 2025" at bounding box center [536, 292] width 250 height 16
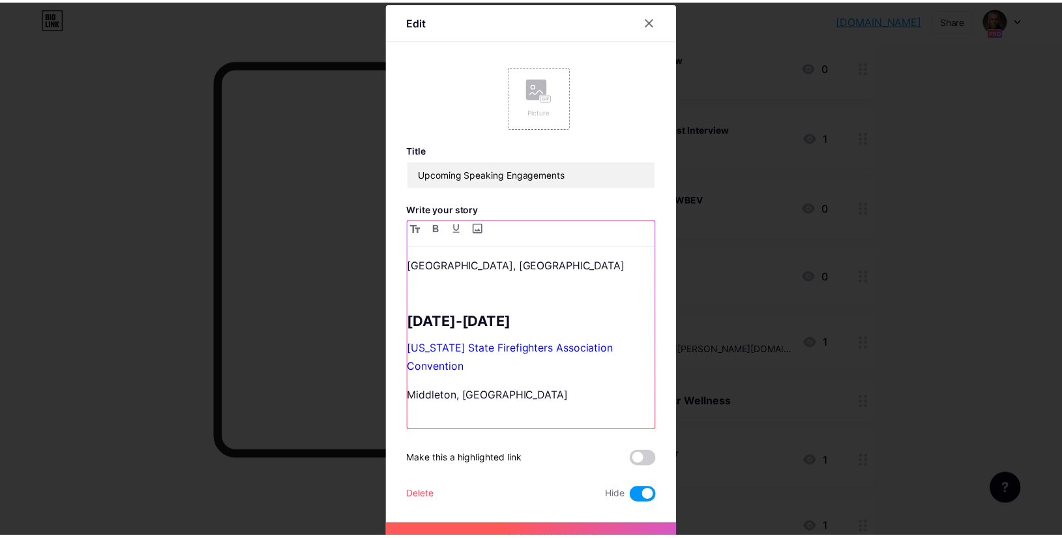
scroll to position [0, 0]
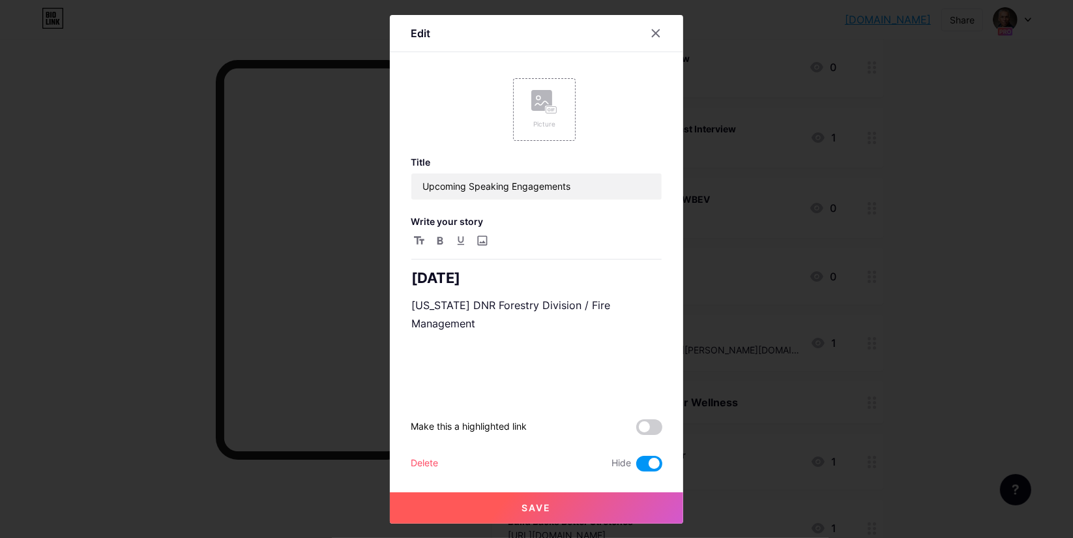
click at [551, 508] on button "Save" at bounding box center [536, 507] width 293 height 31
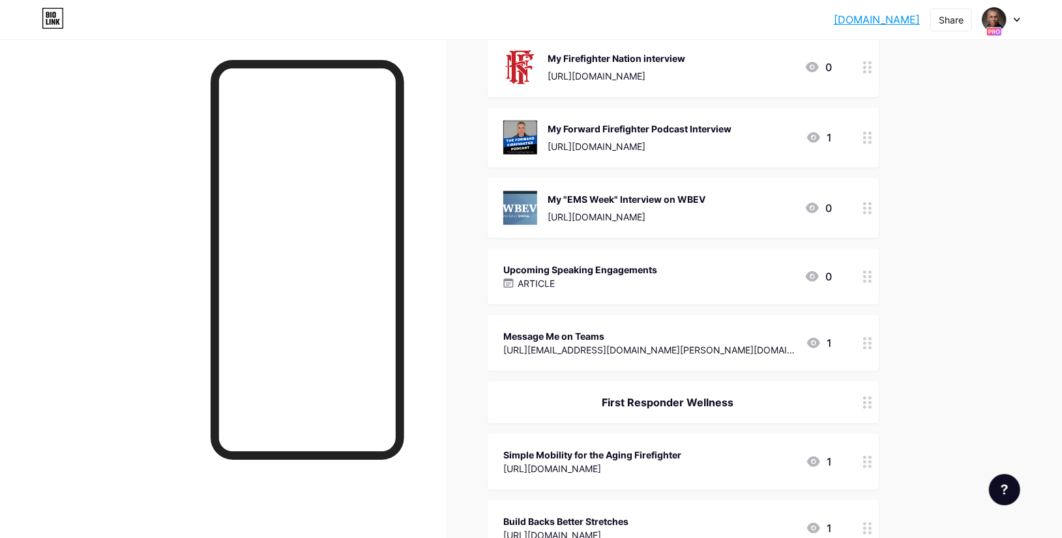
click at [733, 349] on div "https://teams.microsoft.com/l/chat/0/0?users=roy@roysmalley.us" at bounding box center [649, 350] width 292 height 14
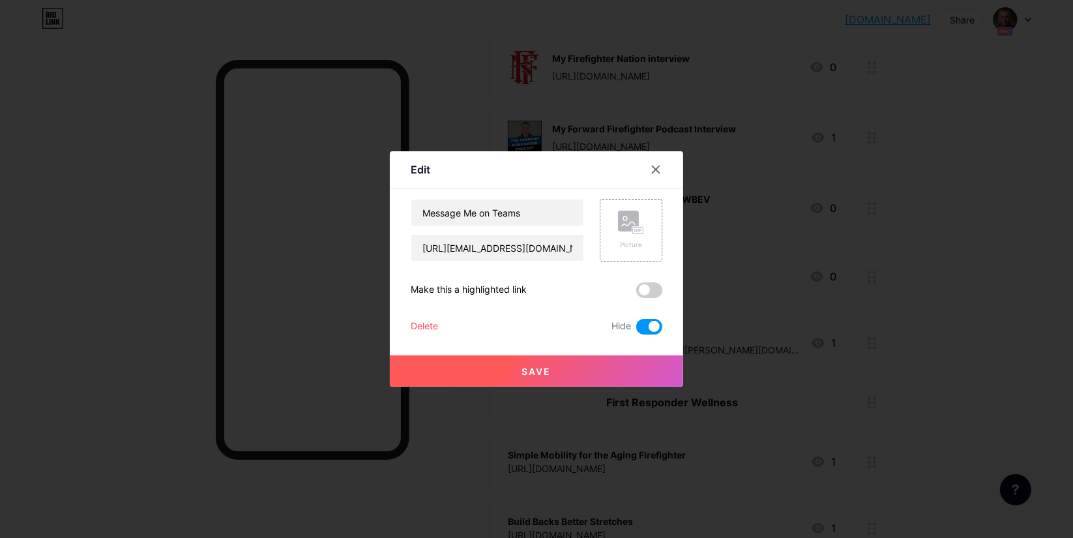
click at [424, 321] on div "Delete" at bounding box center [424, 327] width 27 height 16
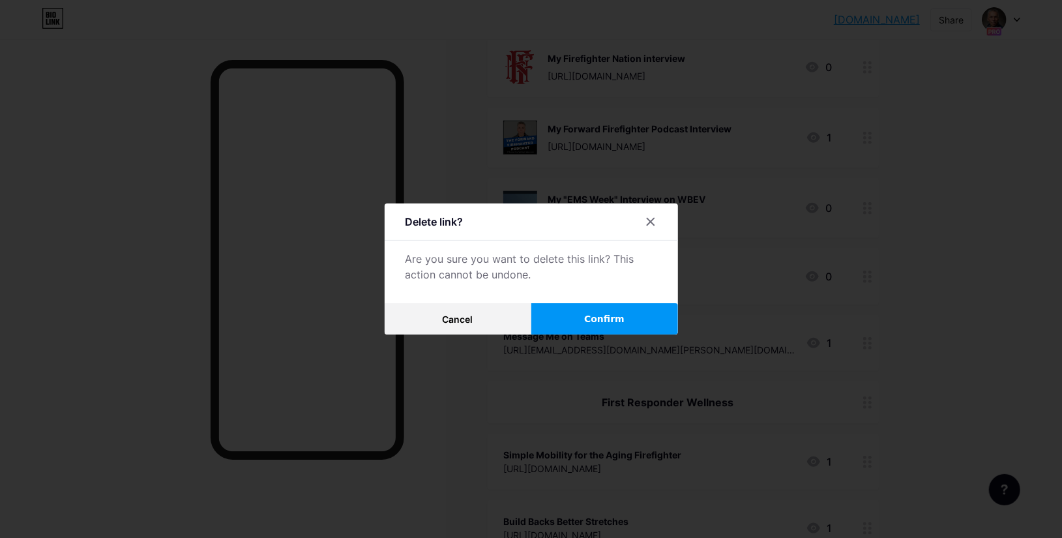
click at [601, 320] on span "Confirm" at bounding box center [604, 319] width 40 height 14
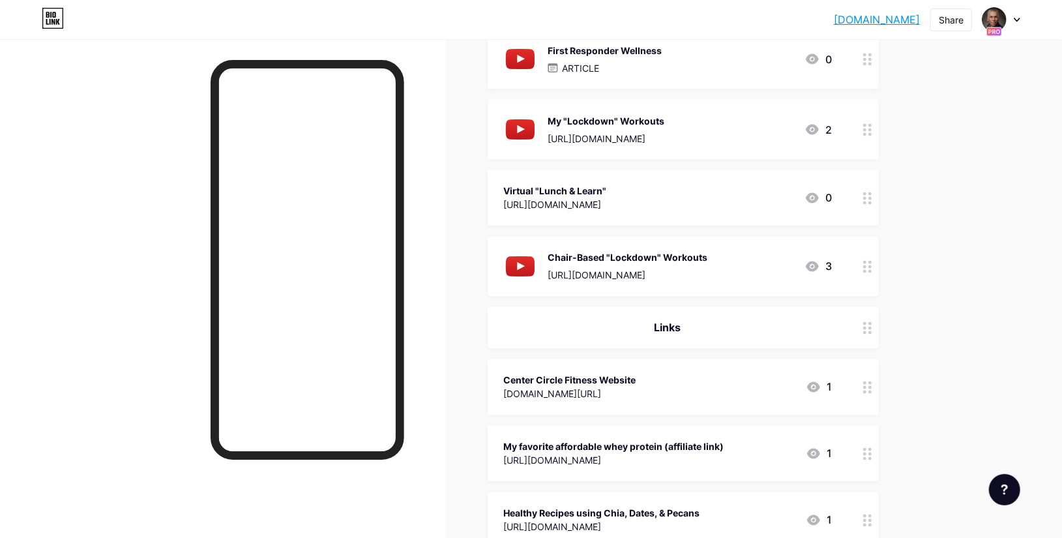
scroll to position [1407, 0]
click at [606, 199] on div "https://www.youtube.com/playlist?list=PL7xHh_6RNvIvBa-czklq2r2rJ98Mno3q9" at bounding box center [554, 204] width 103 height 14
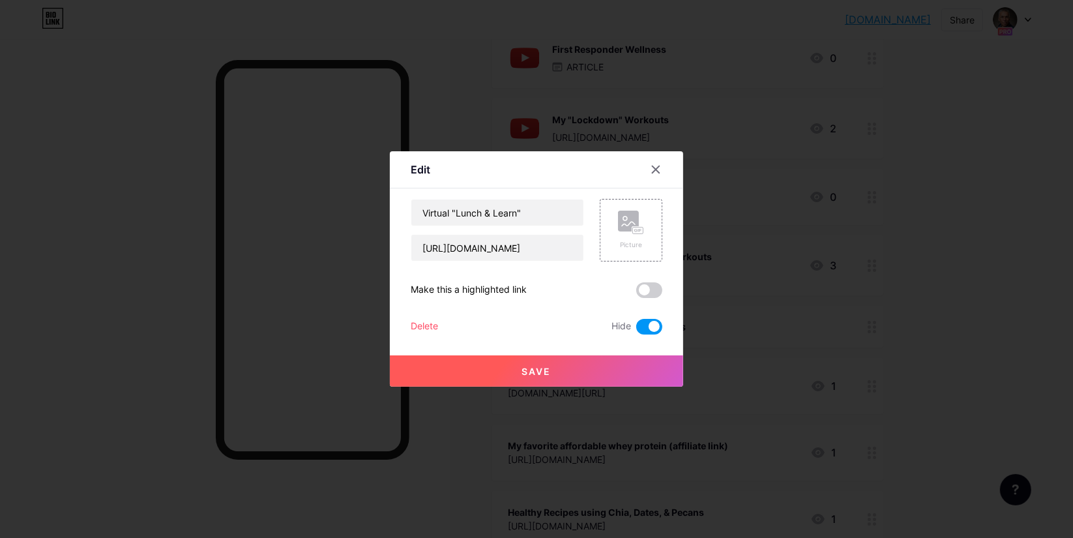
click at [420, 323] on div "Delete" at bounding box center [424, 327] width 27 height 16
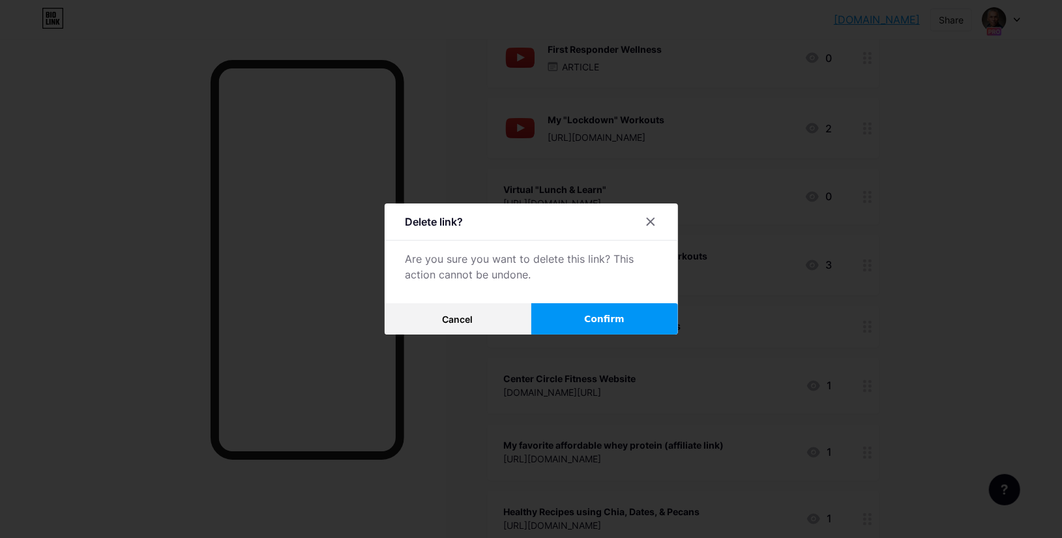
click at [595, 315] on span "Confirm" at bounding box center [604, 319] width 40 height 14
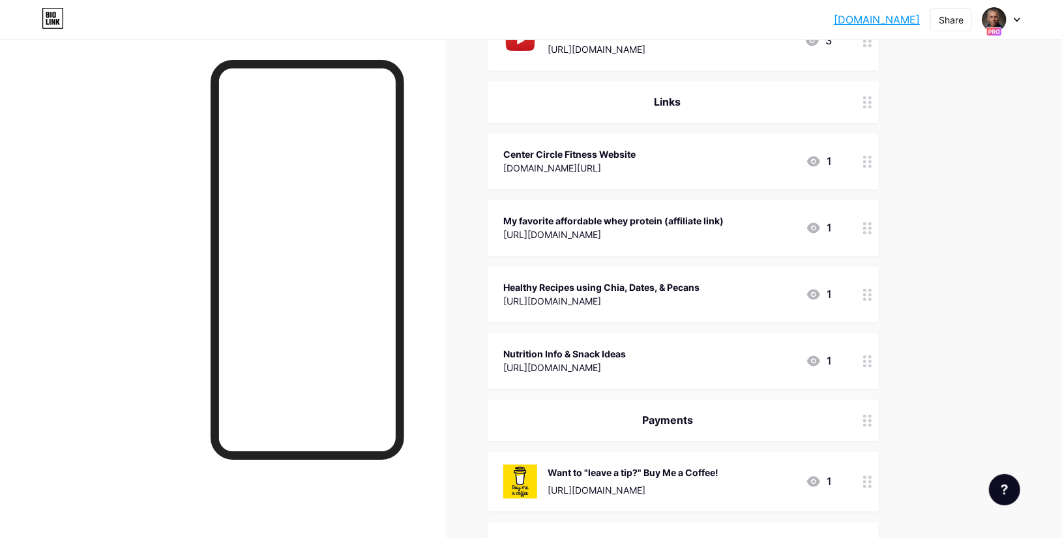
scroll to position [1570, 0]
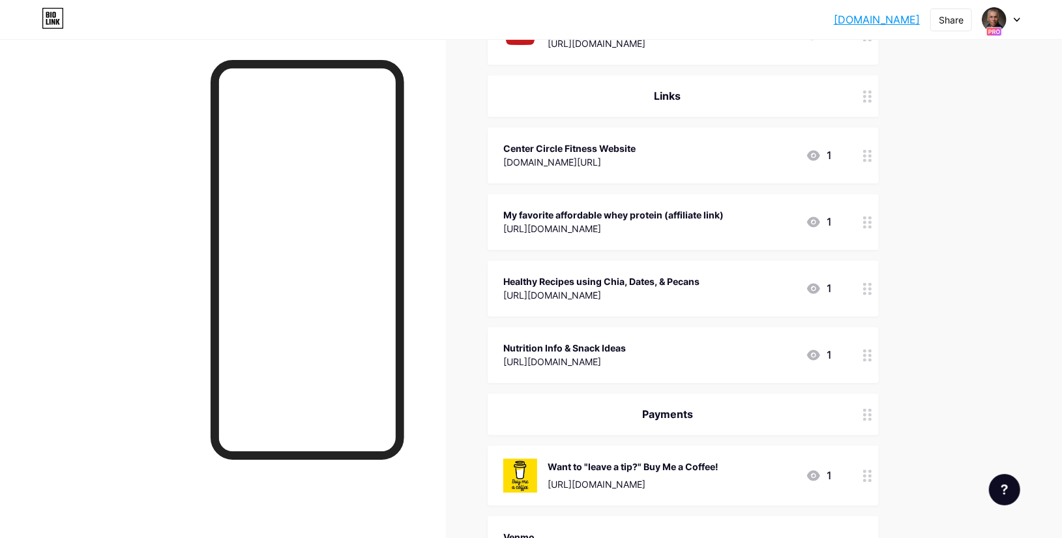
click at [723, 222] on div "https://bestbulkwheyprotein.com/100-whey-protein-isolate.html?tracking=6327c364…" at bounding box center [613, 229] width 220 height 14
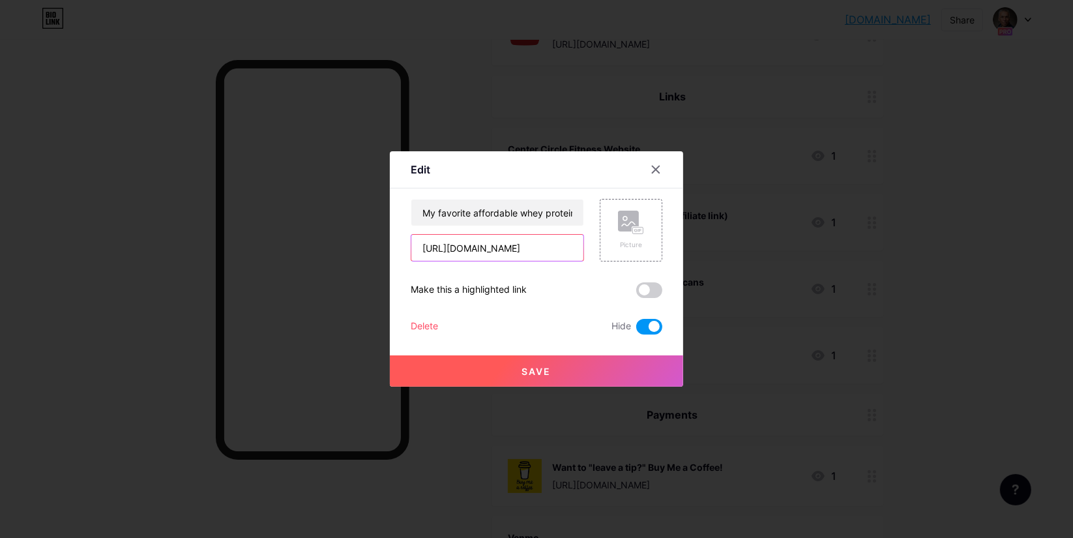
click at [539, 240] on input "https://bestbulkwheyprotein.com/100-whey-protein-isolate.html?tracking=6327c364…" at bounding box center [497, 248] width 172 height 26
click at [437, 320] on div "Delete" at bounding box center [424, 327] width 27 height 16
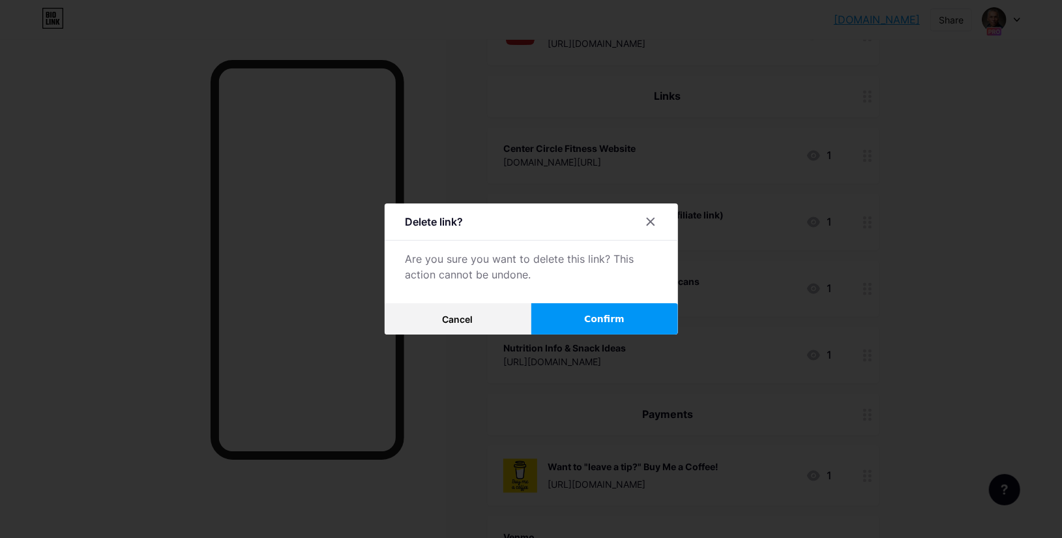
click at [603, 319] on span "Confirm" at bounding box center [604, 319] width 40 height 14
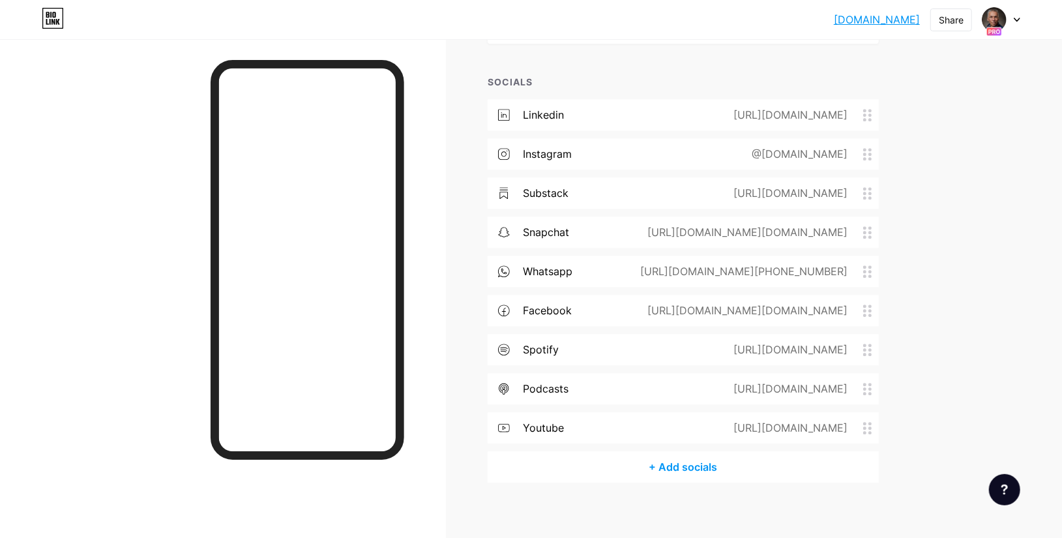
scroll to position [2107, 0]
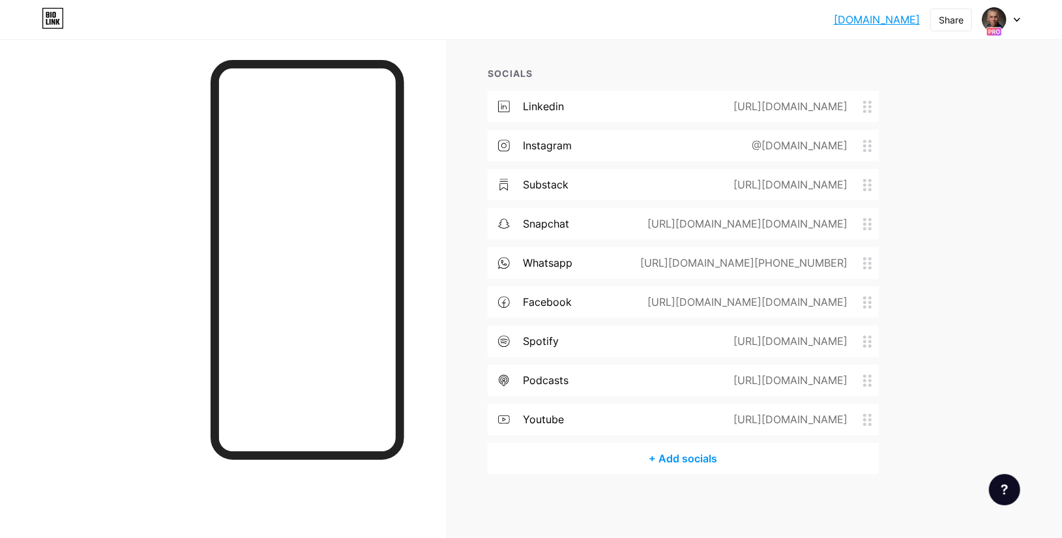
click at [712, 416] on div "https://www.youtube.com/playlist?list=PL7xHh_6RNvIuLHx5DD2WsM7Nl6aFAlyki" at bounding box center [787, 419] width 151 height 16
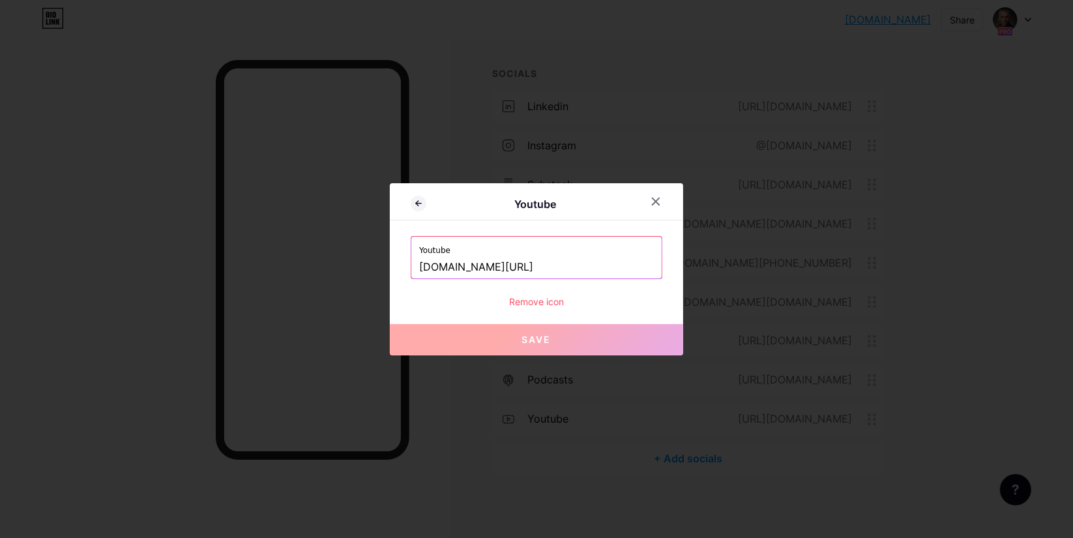
click at [561, 268] on input "www.youtube.com/playlist?list=PL7xHh_6RNvIuLHx5DD2WsM7Nl6aFAlyki" at bounding box center [536, 267] width 235 height 22
paste input "https://www.youtube.com/@roysmalley-us"
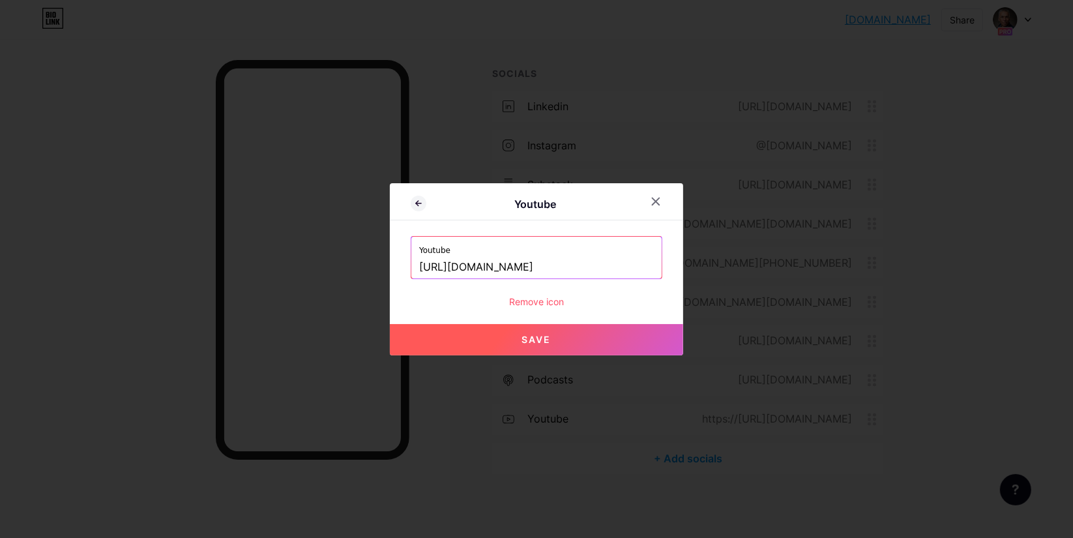
type input "https://www.youtube.com/@roysmalley-us"
click at [544, 339] on span "Save" at bounding box center [536, 339] width 29 height 11
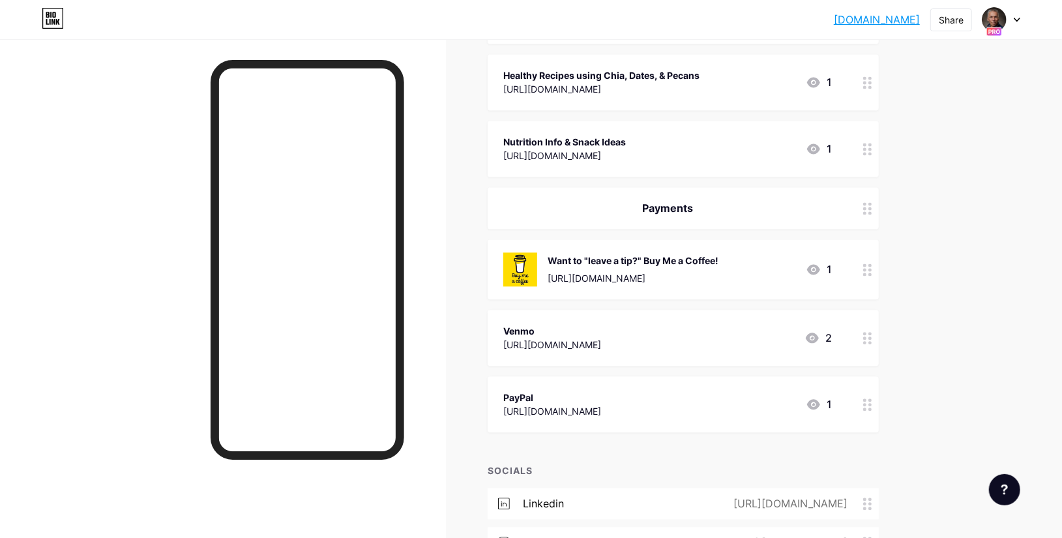
scroll to position [1711, 0]
click at [715, 260] on div "Want to "leave a tip?" Buy Me a Coffee!" at bounding box center [632, 260] width 171 height 14
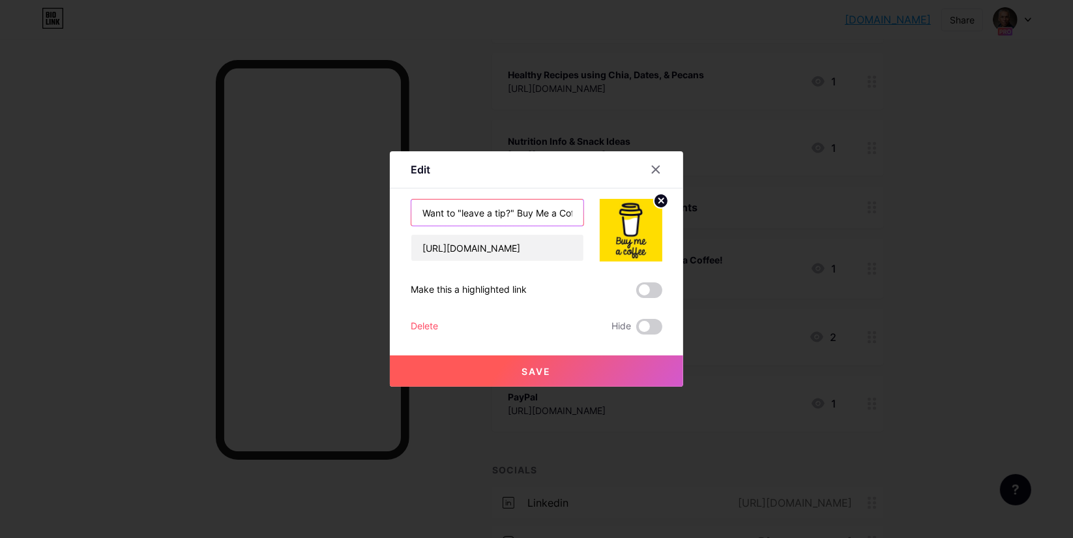
drag, startPoint x: 516, startPoint y: 207, endPoint x: 385, endPoint y: 216, distance: 131.3
click at [385, 216] on div "Edit Content YouTube Play YouTube video without leaving your page. ADD Vimeo Pl…" at bounding box center [536, 269] width 1073 height 538
click at [519, 203] on input "Buy Me a Coffee!" at bounding box center [497, 212] width 172 height 26
type input "Buy Me a Coffee"
click at [536, 377] on button "Save" at bounding box center [536, 370] width 293 height 31
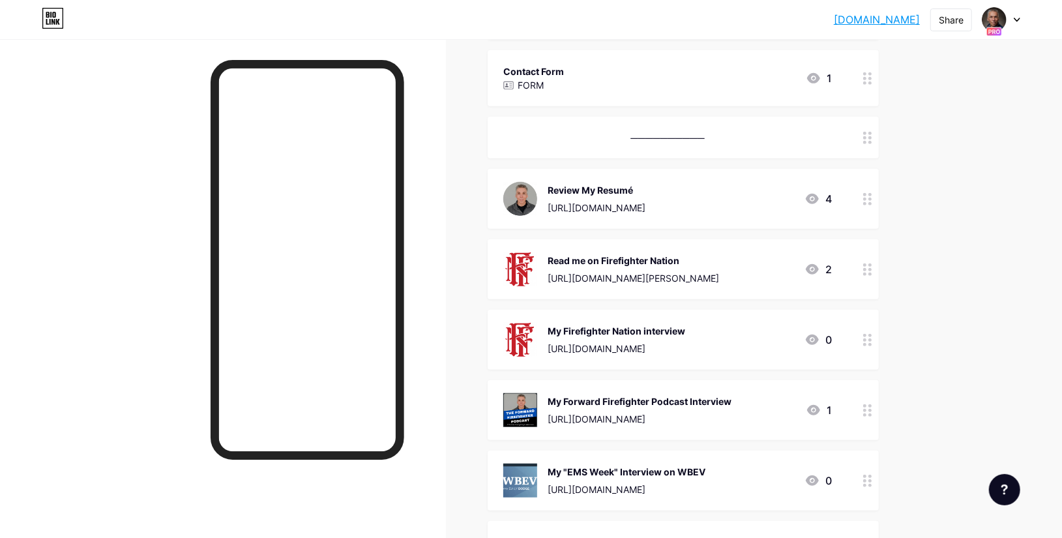
scroll to position [0, 0]
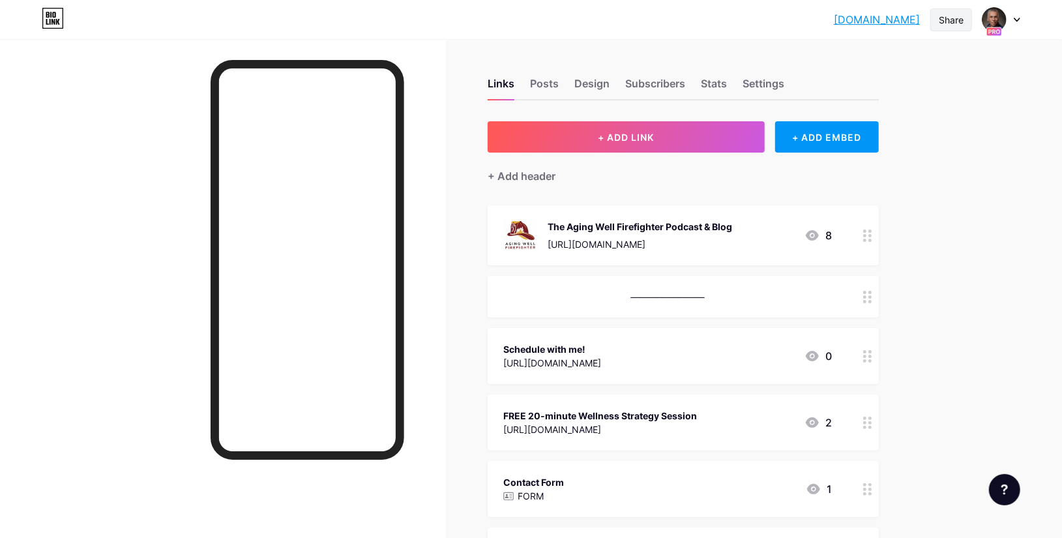
click at [951, 24] on div "Share" at bounding box center [951, 20] width 25 height 14
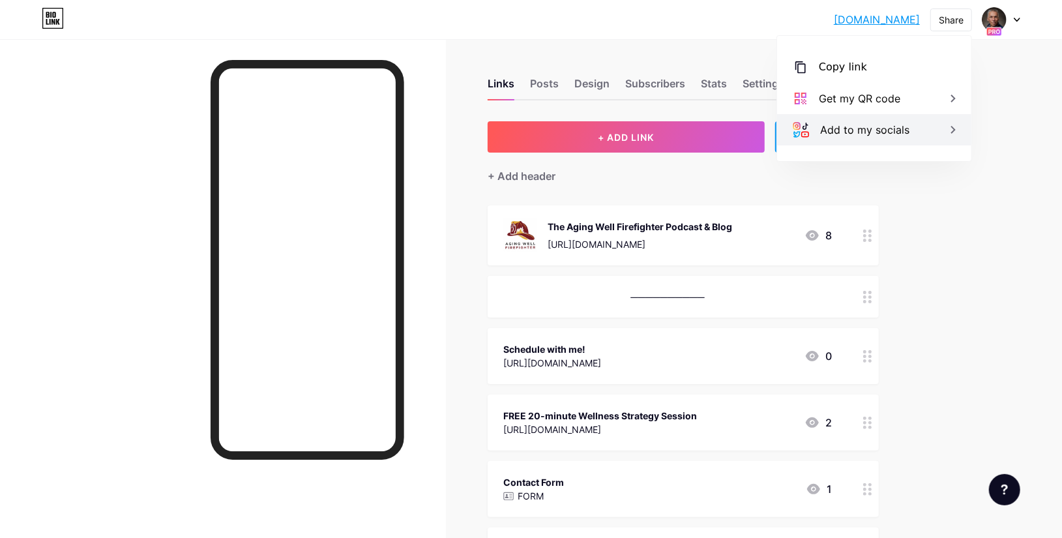
click at [941, 130] on div "Add to my socials" at bounding box center [874, 129] width 194 height 31
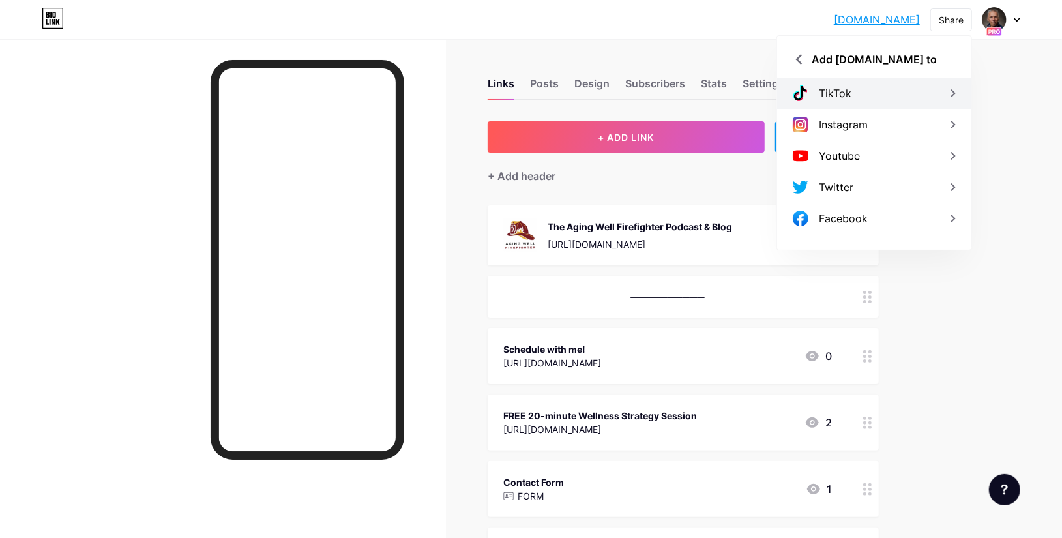
click at [947, 95] on icon at bounding box center [953, 93] width 16 height 16
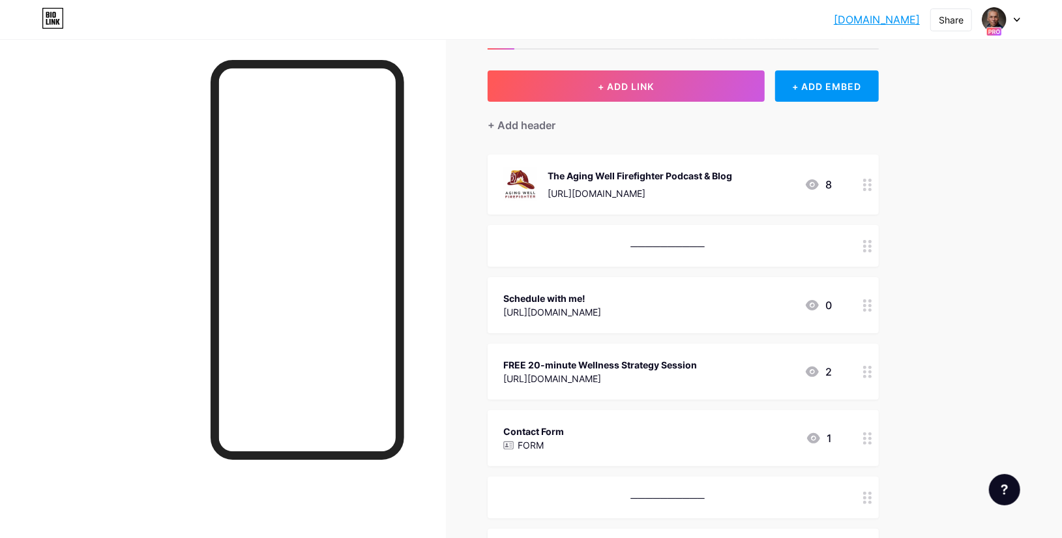
scroll to position [46, 0]
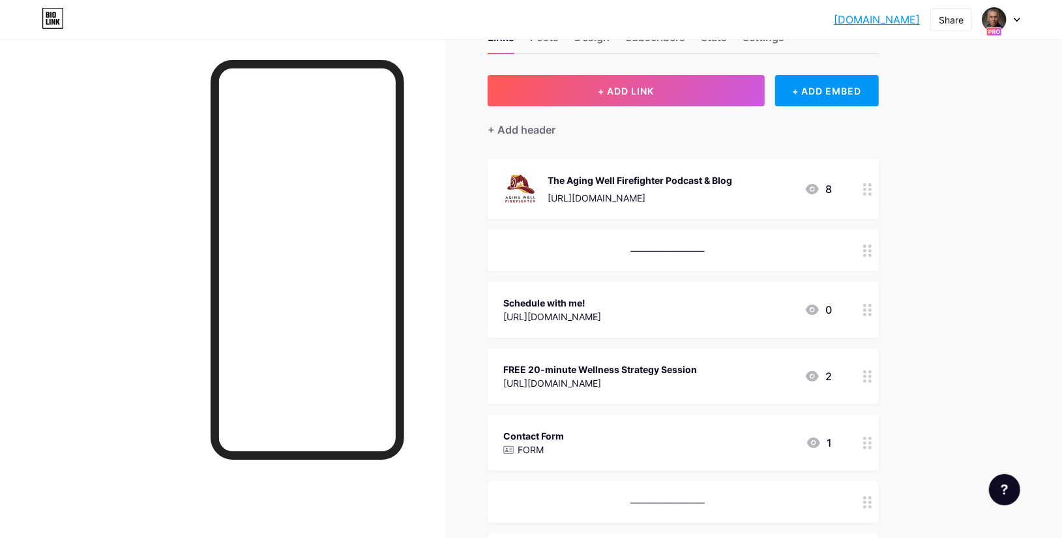
click at [601, 370] on div "FREE 20-minute Wellness Strategy Session" at bounding box center [600, 369] width 194 height 14
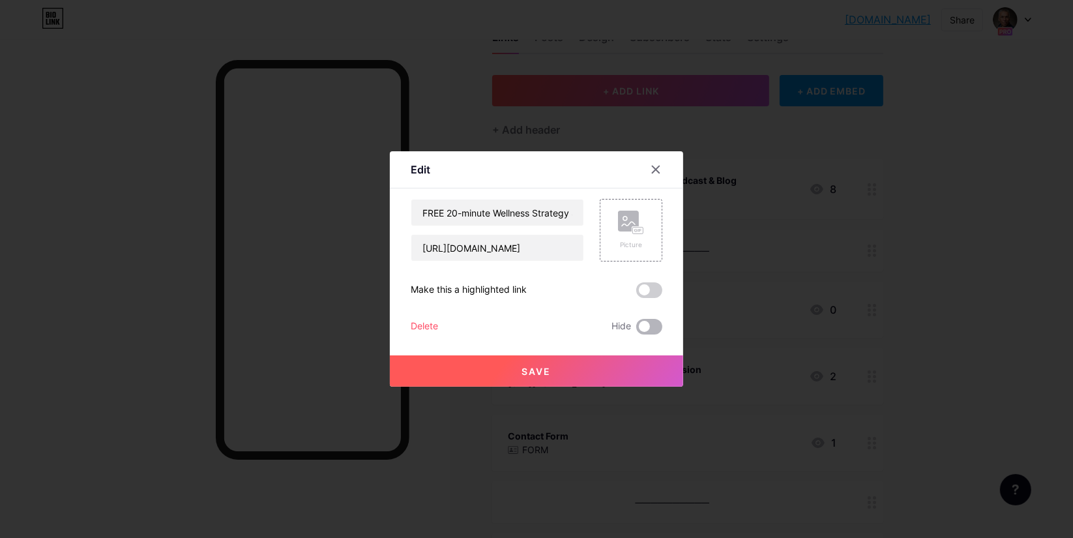
click at [653, 328] on span at bounding box center [649, 327] width 26 height 16
click at [636, 330] on input "checkbox" at bounding box center [636, 330] width 0 height 0
click at [570, 366] on button "Save" at bounding box center [536, 370] width 293 height 31
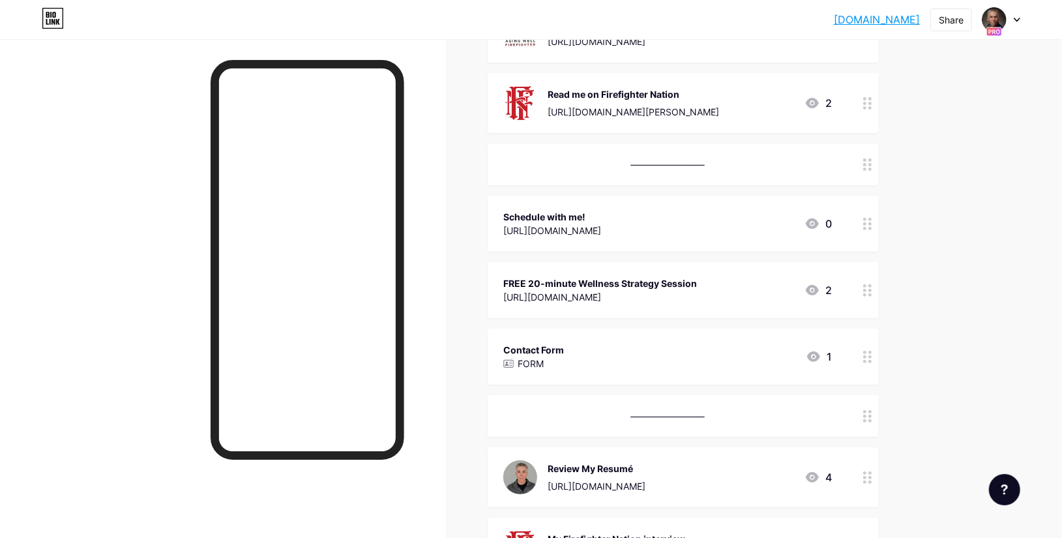
scroll to position [204, 0]
click at [564, 347] on div "Contact Form" at bounding box center [533, 349] width 61 height 14
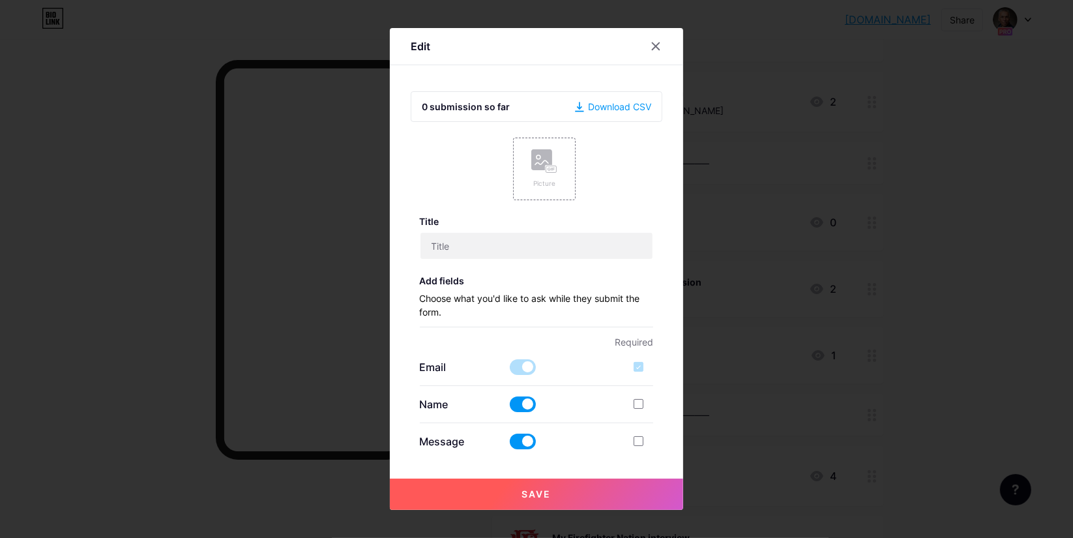
type input "Contact Form"
checkbox input "true"
type input "Ask me anything! If you're booking a meeting, please include your availability."
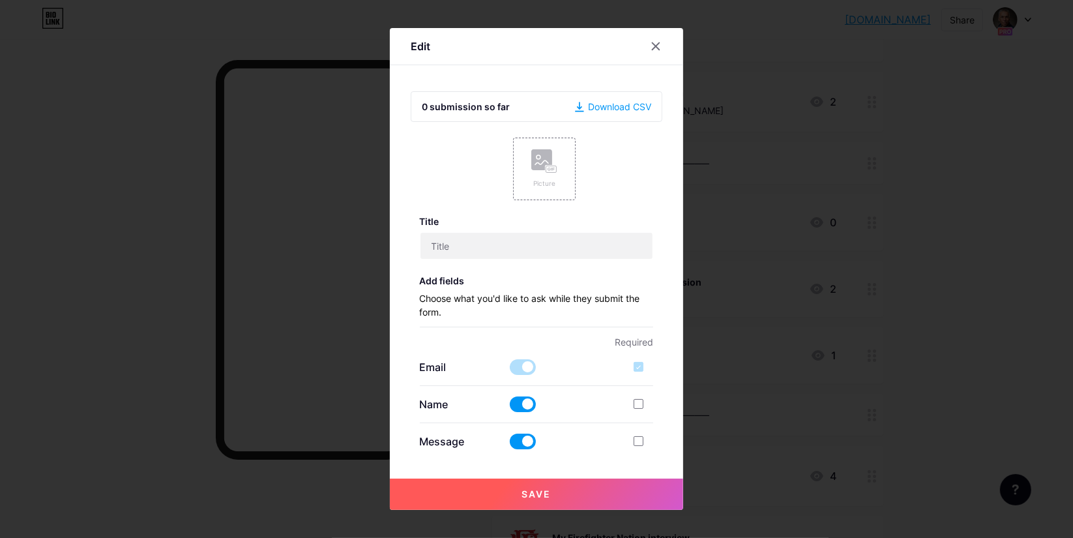
type textarea "Thanks for reaching out! I'll get back to you as soon as possible. - Roy"
click at [656, 50] on icon at bounding box center [655, 46] width 10 height 10
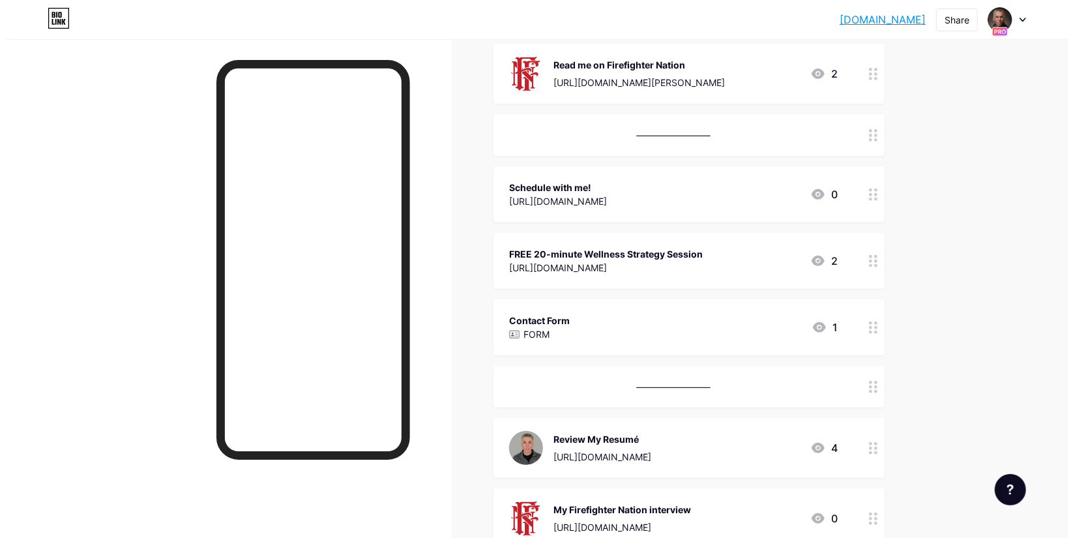
scroll to position [254, 0]
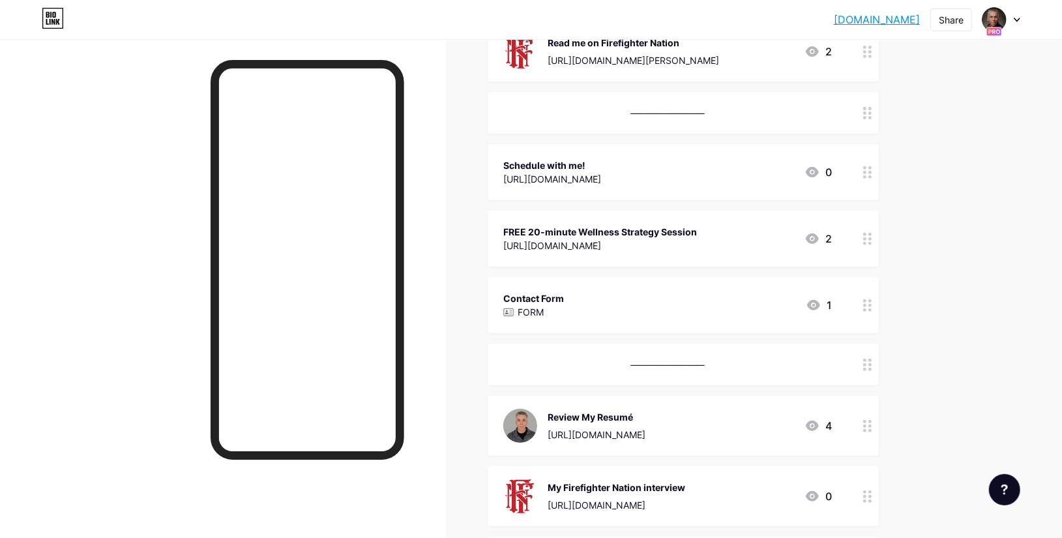
click at [648, 307] on div "Contact Form FORM 1" at bounding box center [667, 305] width 328 height 30
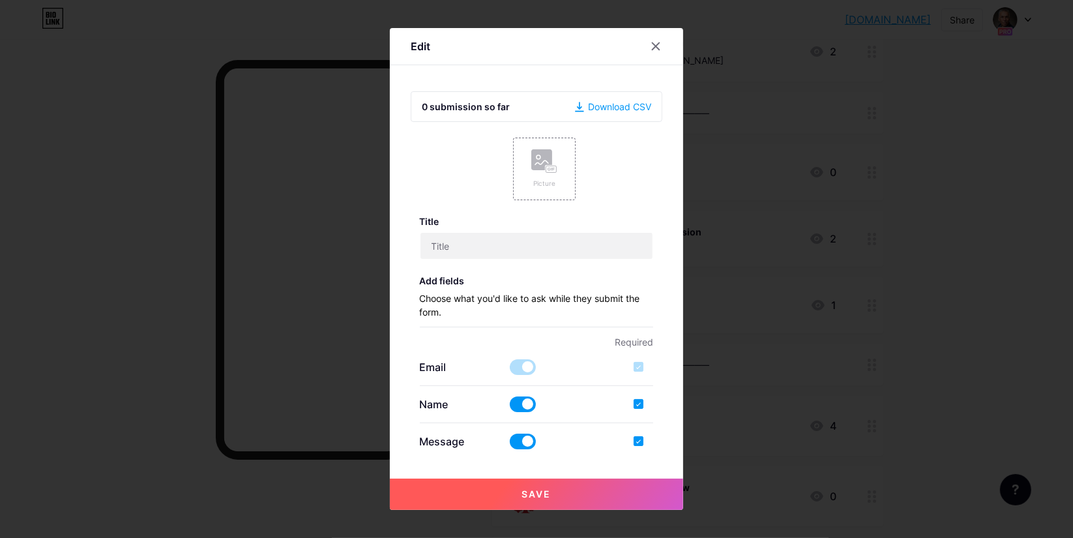
type input "Contact Form"
checkbox input "true"
type input "Ask me anything! If you're booking a meeting, please include your availability."
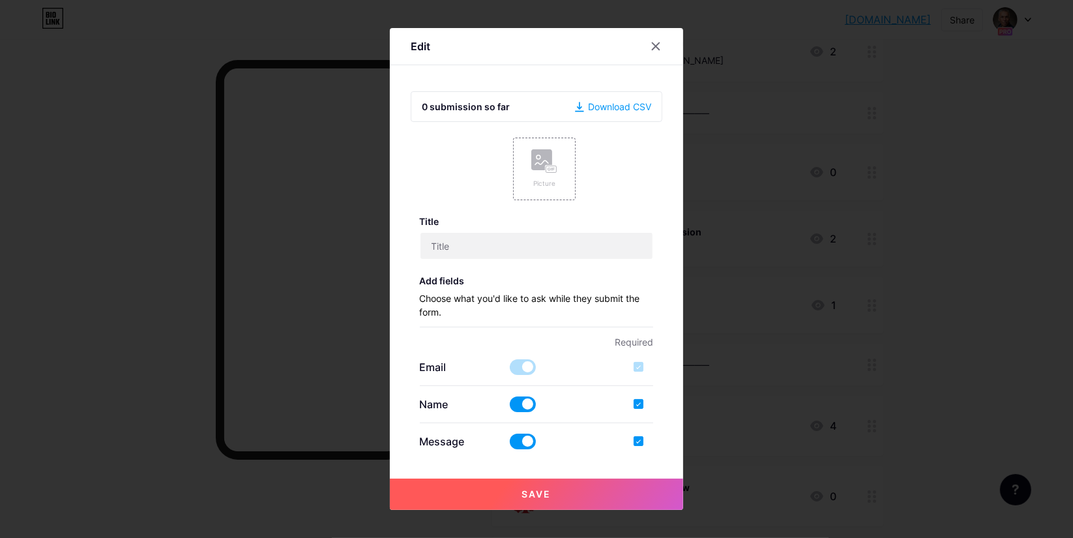
type textarea "Thanks for reaching out! I'll get back to you as soon as possible. - Roy"
click at [658, 47] on icon at bounding box center [655, 46] width 10 height 10
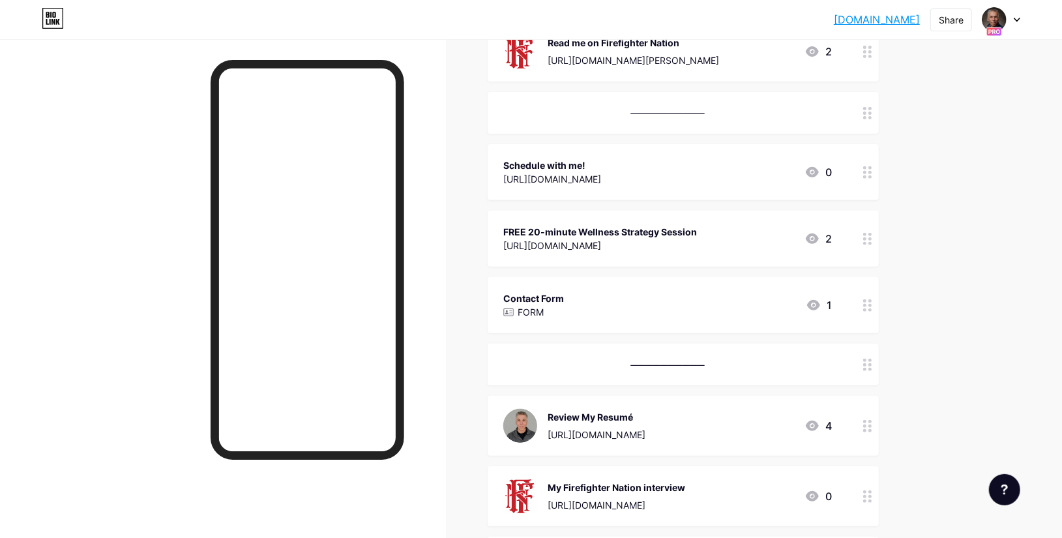
click at [584, 174] on div "https://go.roysmalley.us/schedule" at bounding box center [552, 179] width 98 height 14
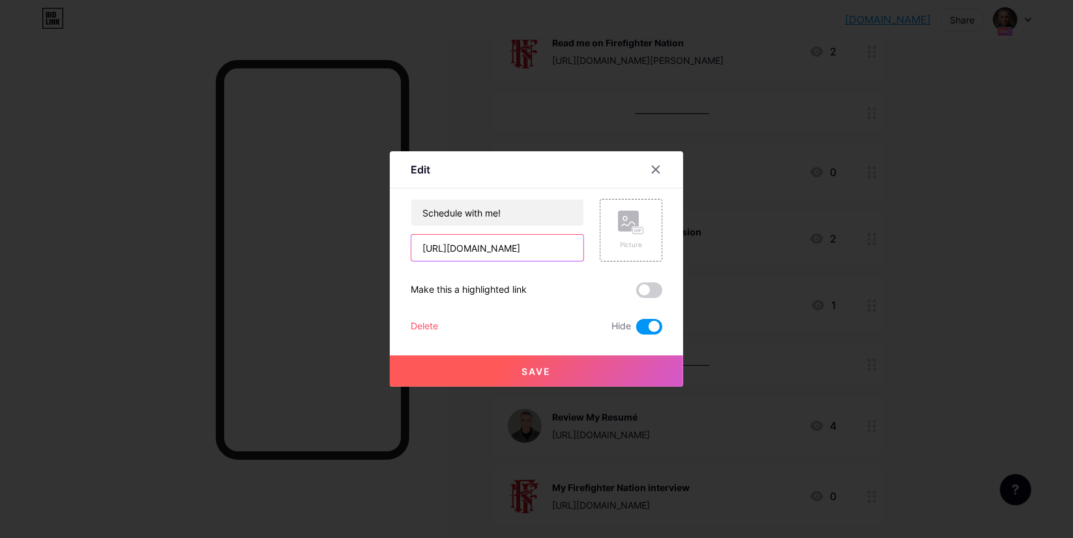
click at [502, 254] on input "https://go.roysmalley.us/schedule" at bounding box center [497, 248] width 172 height 26
click at [538, 248] on input "https://go.roysmalley.us/schedule" at bounding box center [497, 248] width 172 height 26
click at [653, 167] on icon at bounding box center [655, 169] width 7 height 7
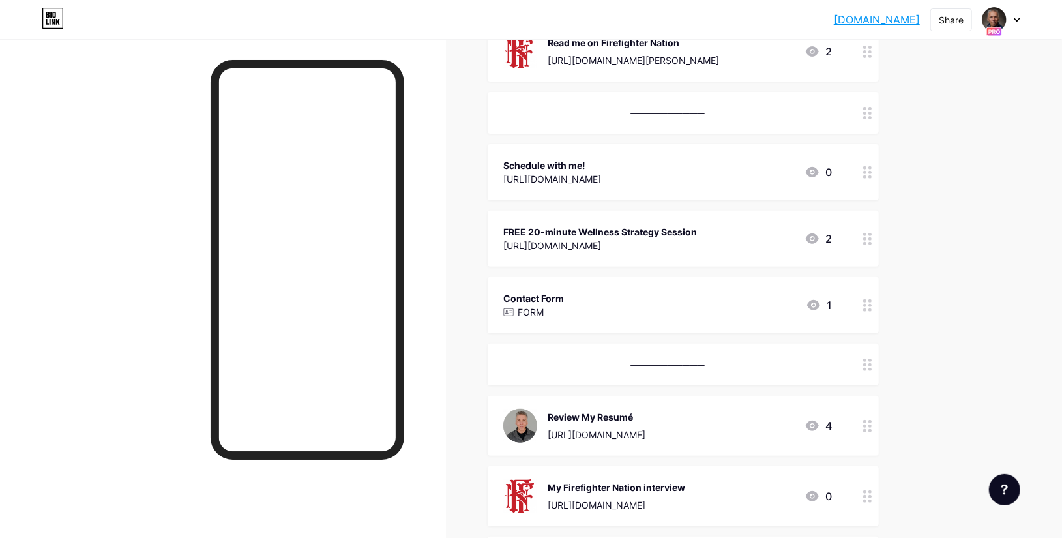
click at [707, 300] on div "Contact Form FORM 1" at bounding box center [667, 305] width 328 height 30
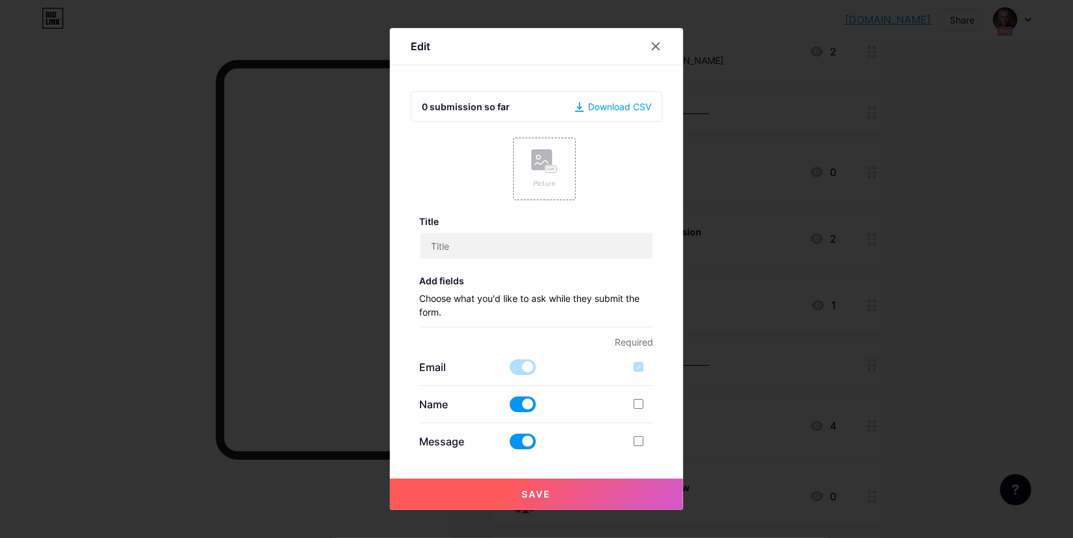
type input "Contact Form"
checkbox input "true"
type input "Ask me anything! If you're booking a meeting, please include your availability."
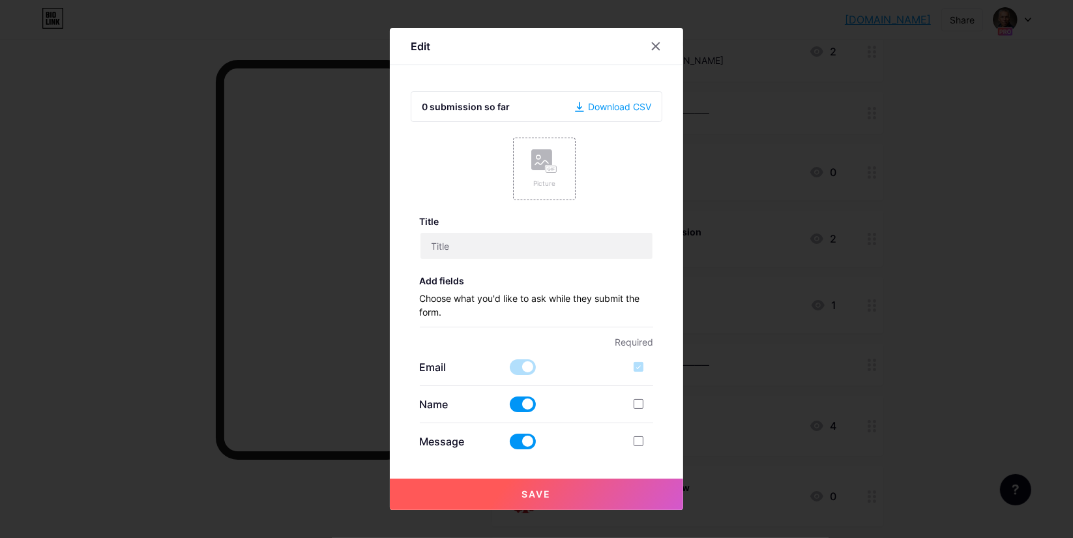
type textarea "Thanks for reaching out! I'll get back to you as soon as possible. - Roy"
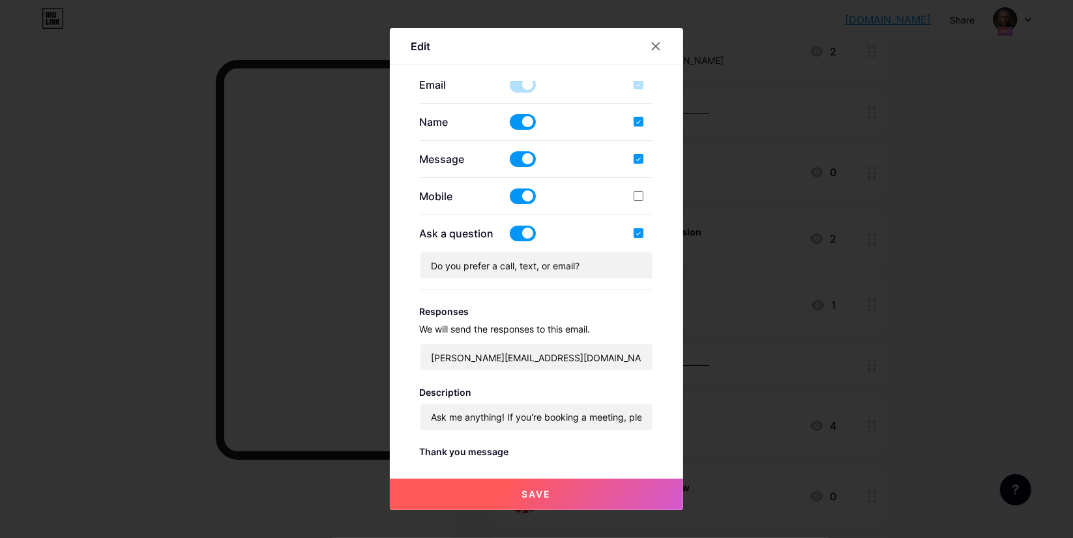
scroll to position [411, 0]
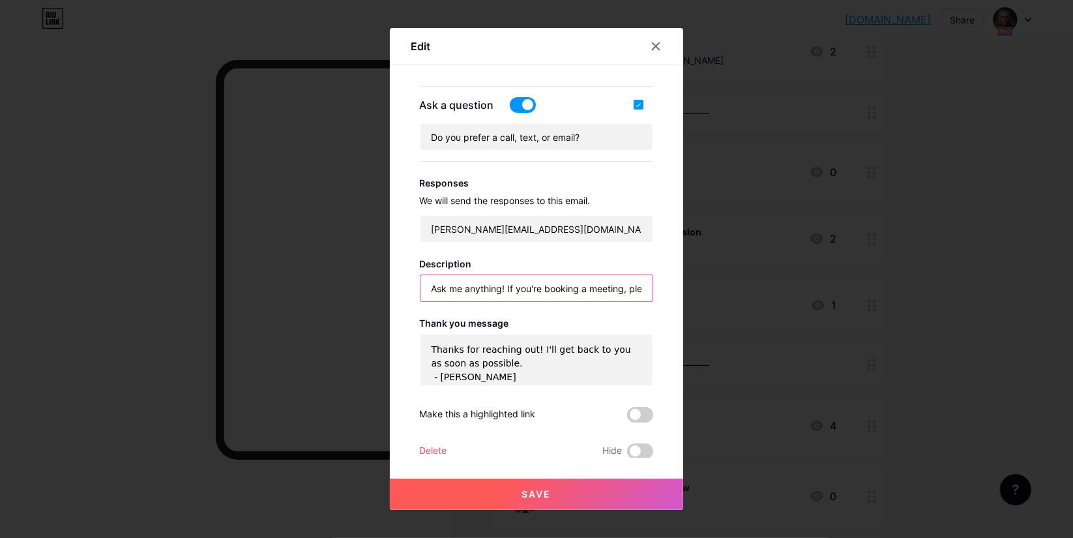
click at [571, 290] on input "Ask me anything! If you're booking a meeting, please include your availability." at bounding box center [536, 288] width 233 height 26
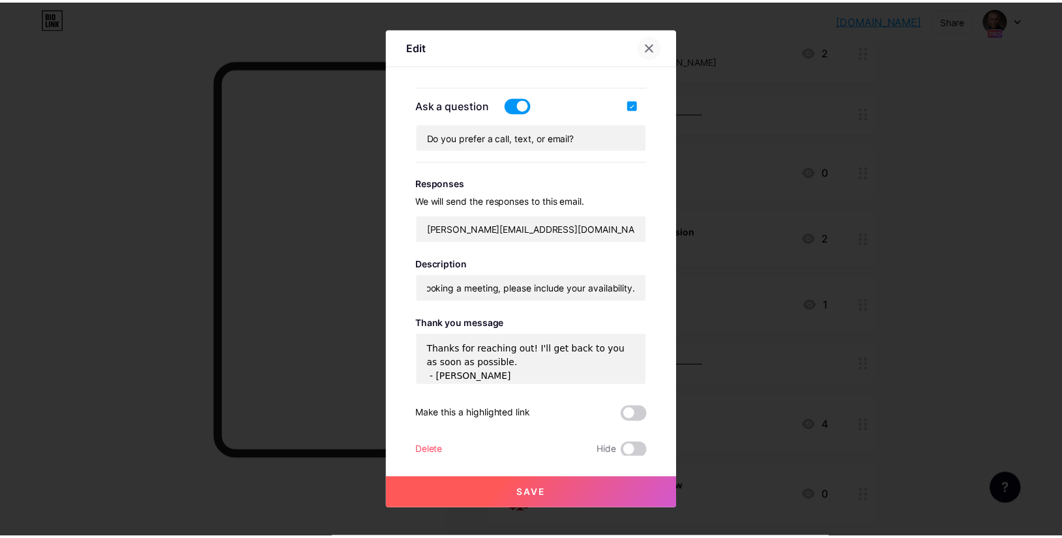
scroll to position [0, 0]
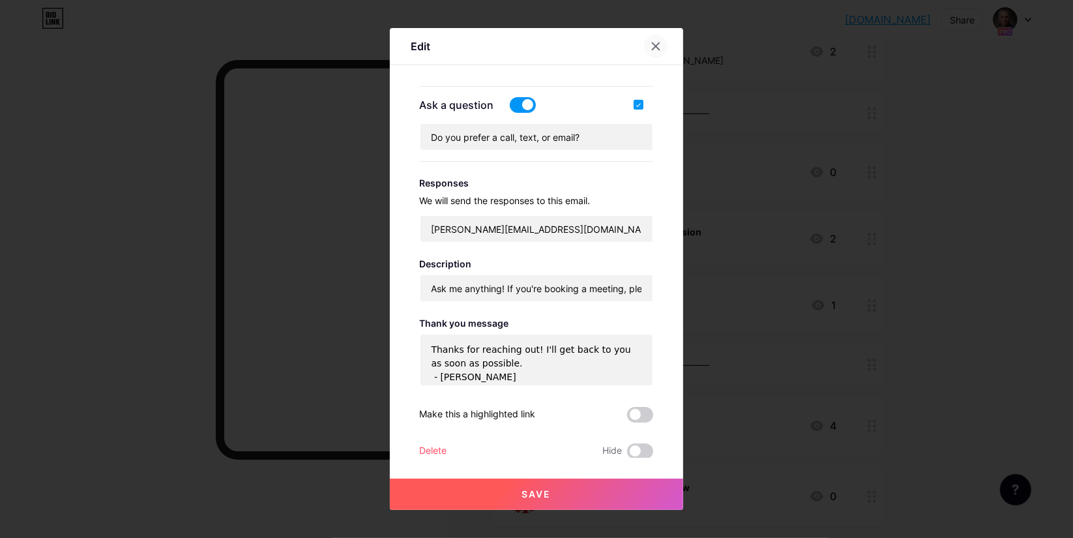
click at [656, 48] on icon at bounding box center [655, 46] width 10 height 10
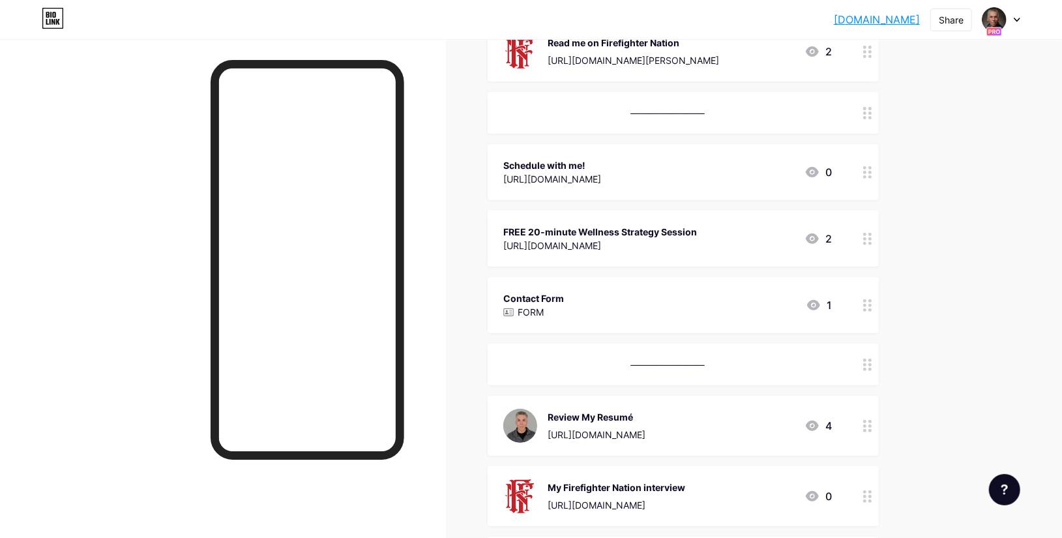
click at [735, 237] on div "FREE 20-minute Wellness Strategy Session https://cal.com/roysmalley/strategy 2" at bounding box center [667, 239] width 328 height 30
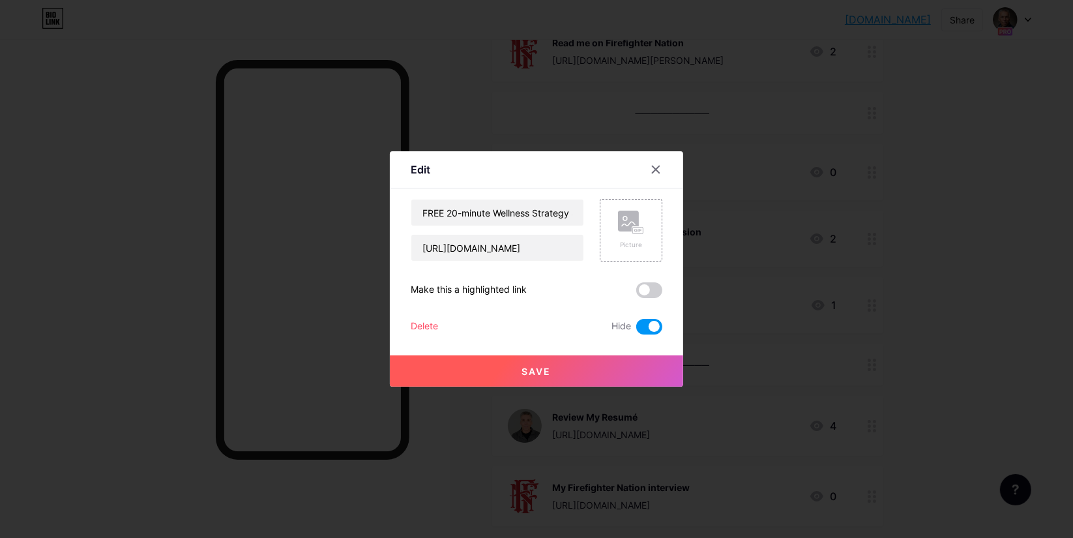
click at [643, 325] on span at bounding box center [649, 327] width 26 height 16
click at [636, 330] on input "checkbox" at bounding box center [636, 330] width 0 height 0
click at [549, 370] on span "Save" at bounding box center [536, 371] width 29 height 11
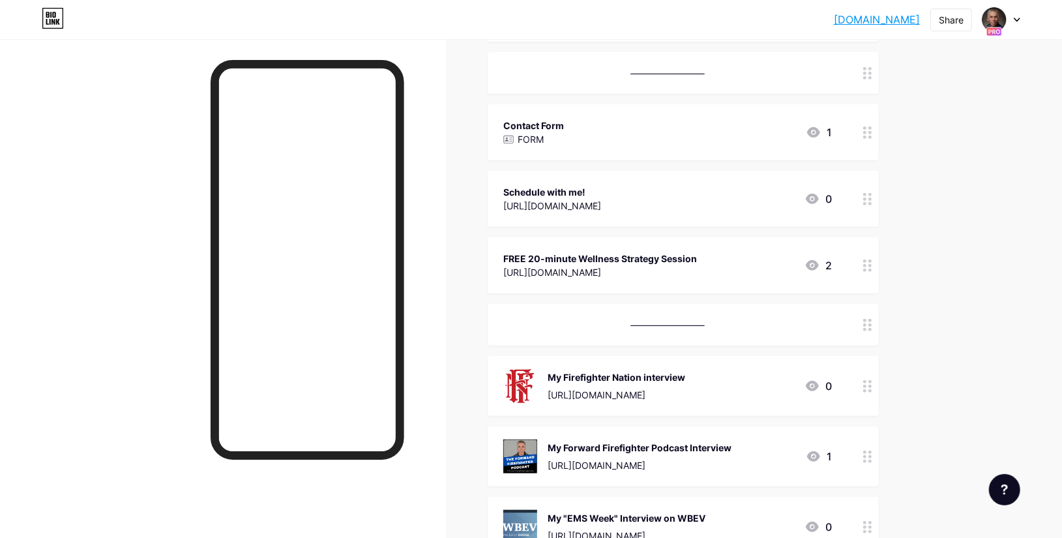
scroll to position [368, 0]
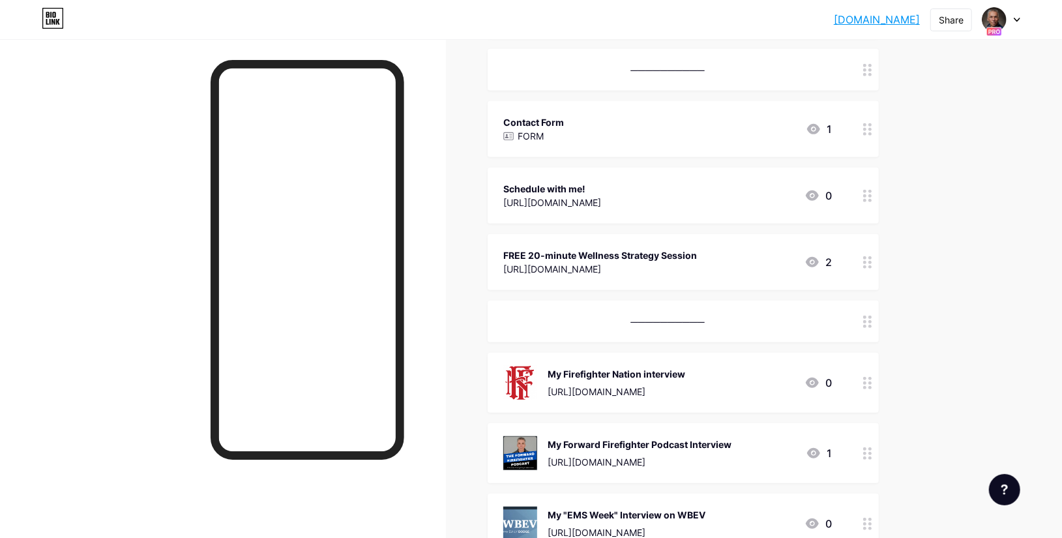
click at [669, 326] on div "──────────" at bounding box center [667, 322] width 328 height 16
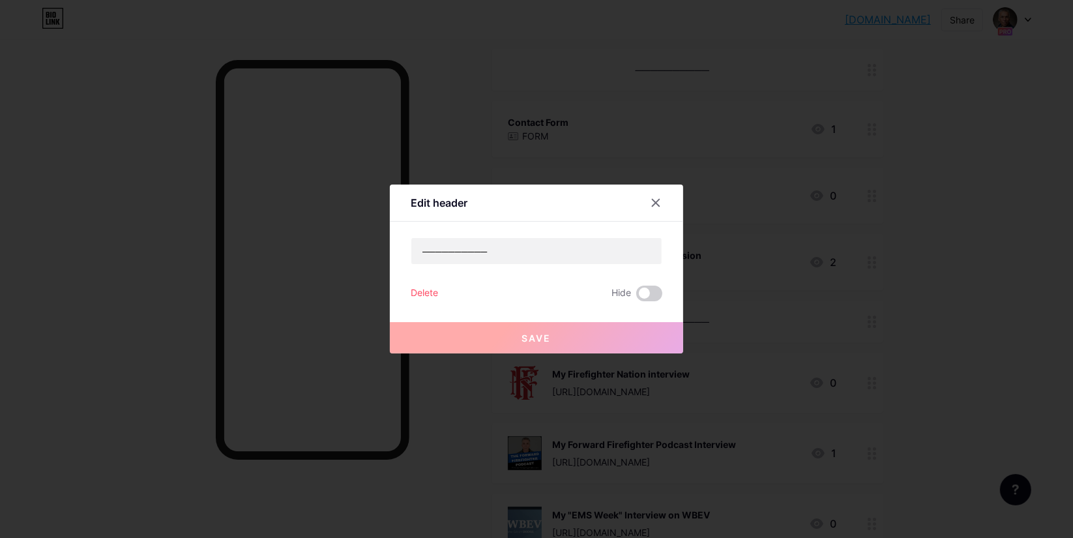
click at [436, 295] on div "Delete" at bounding box center [424, 293] width 27 height 16
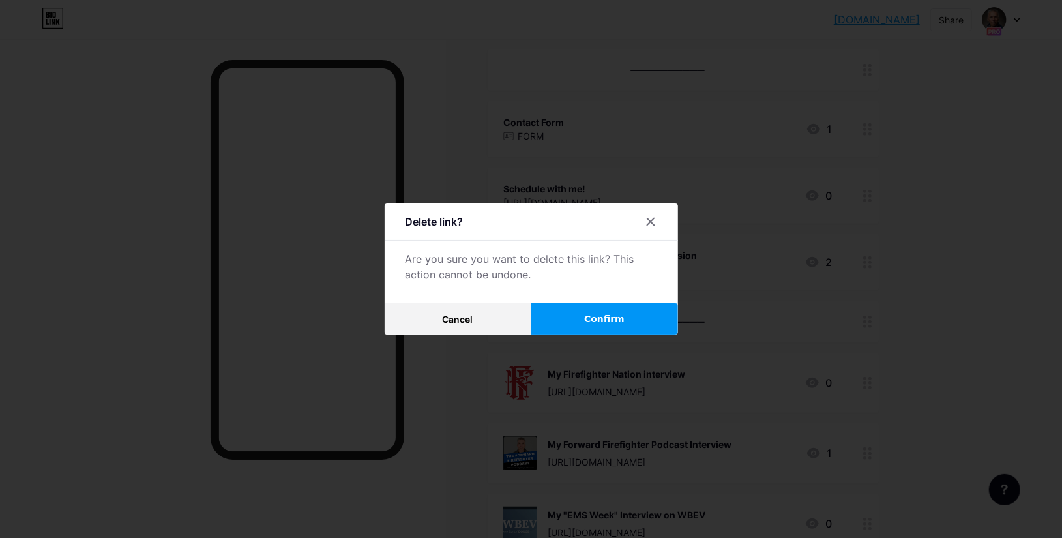
click at [594, 317] on span "Confirm" at bounding box center [604, 319] width 40 height 14
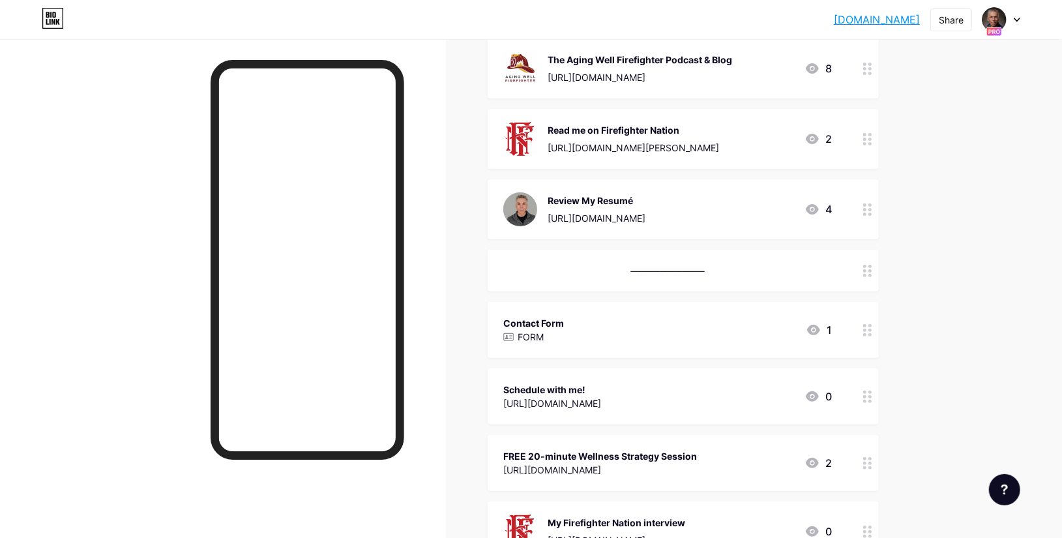
scroll to position [0, 0]
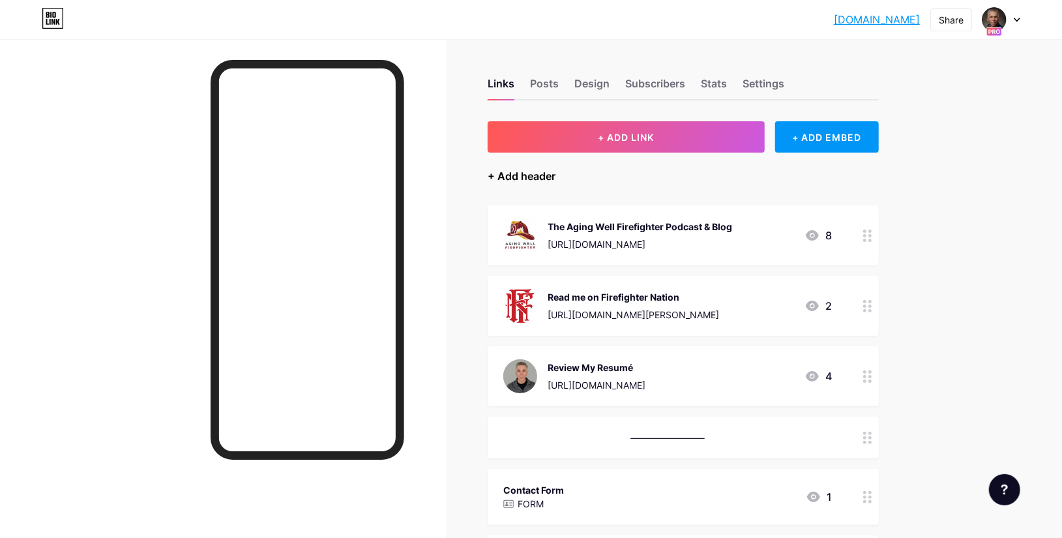
click at [540, 170] on div "+ Add header" at bounding box center [522, 176] width 68 height 16
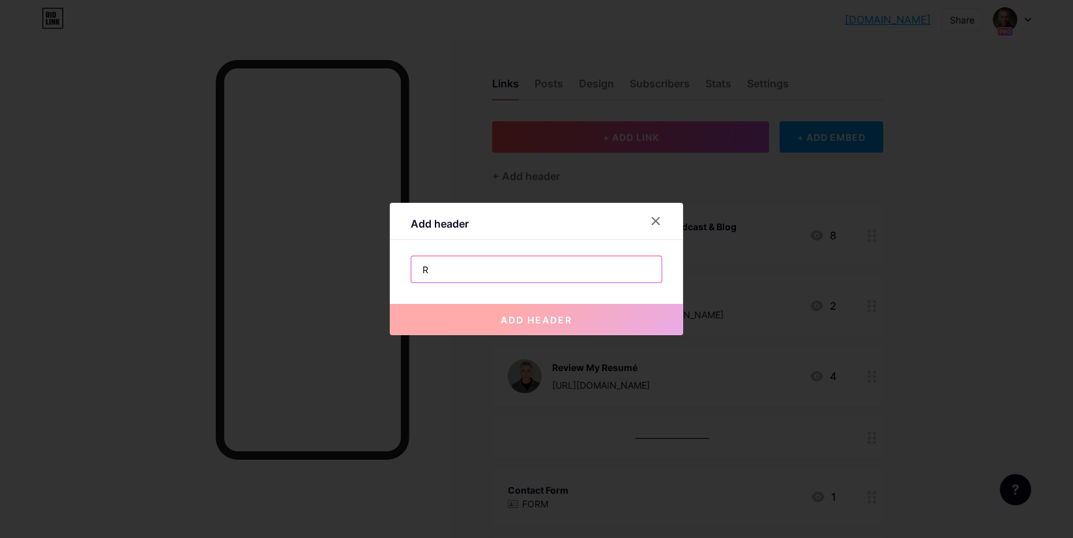
click at [461, 269] on input "R" at bounding box center [536, 269] width 250 height 26
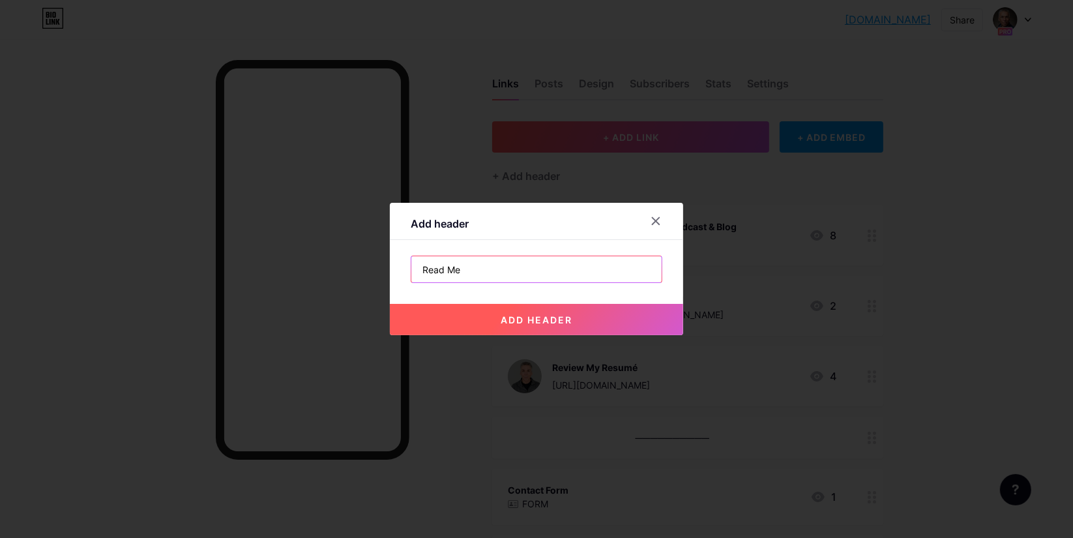
type input "Read Me"
click at [540, 322] on span "add header" at bounding box center [537, 319] width 72 height 11
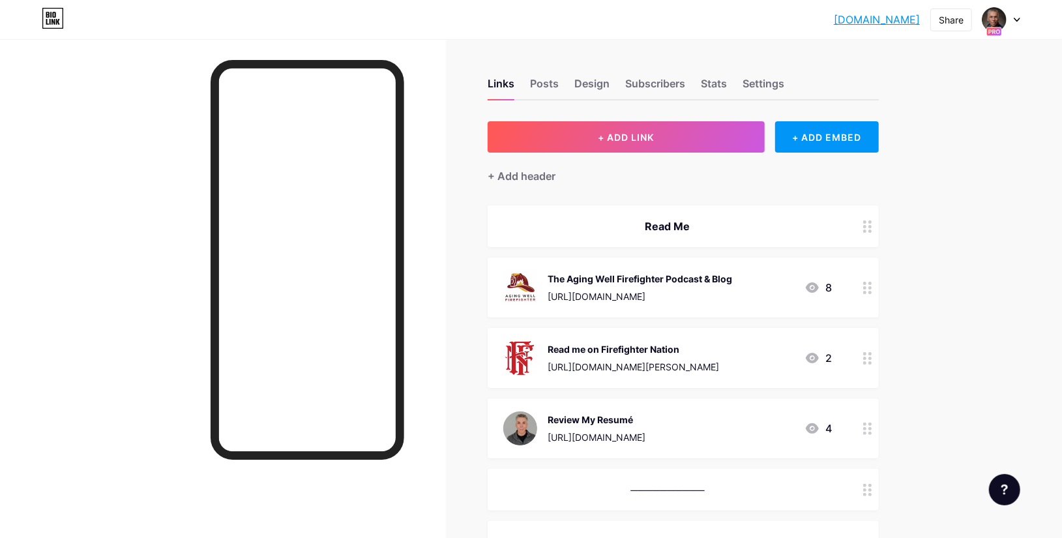
click at [639, 482] on div "──────────" at bounding box center [667, 490] width 328 height 16
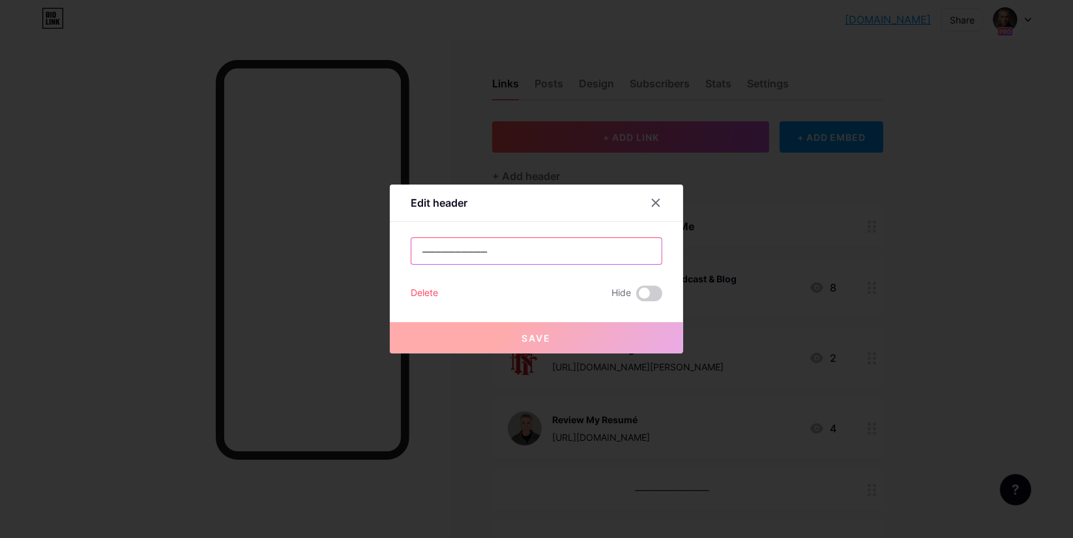
drag, startPoint x: 496, startPoint y: 255, endPoint x: 381, endPoint y: 254, distance: 114.7
click at [381, 254] on div "Edit header ────────── Delete Hide Save" at bounding box center [536, 269] width 1073 height 538
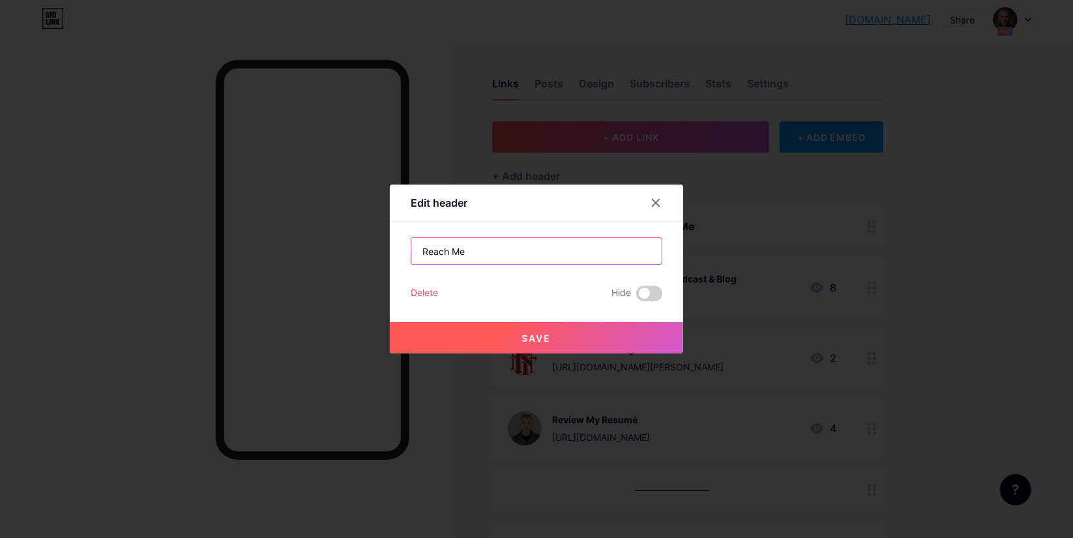
type input "Reach Me"
click at [501, 330] on button "Save" at bounding box center [536, 337] width 293 height 31
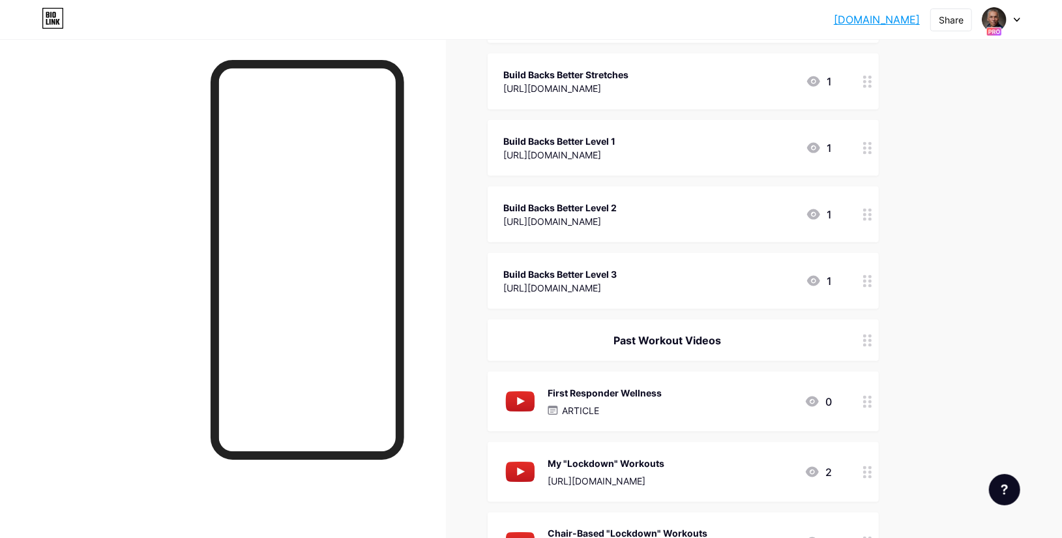
scroll to position [1064, 0]
click at [710, 340] on div "Past Workout Videos" at bounding box center [667, 340] width 328 height 16
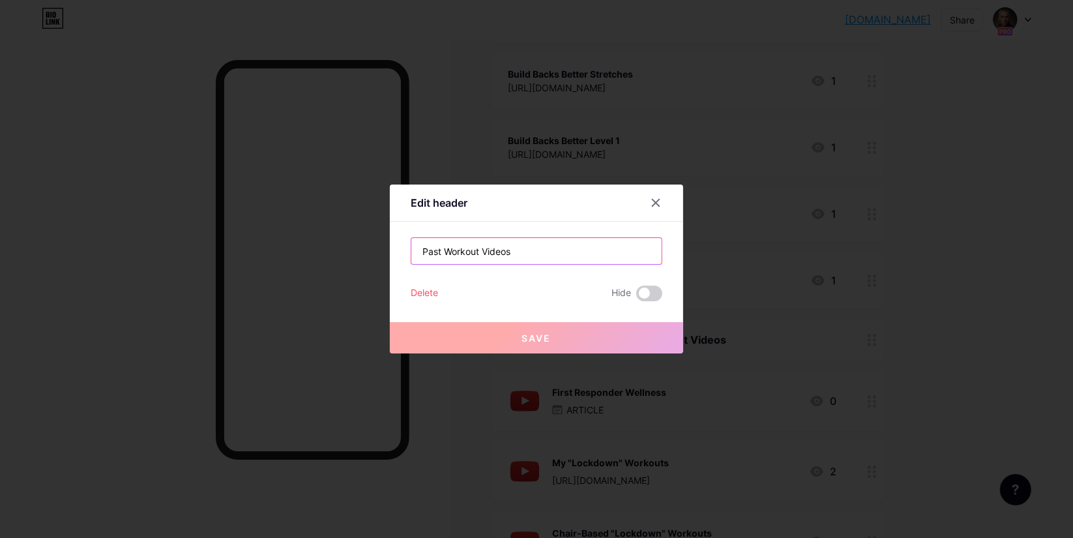
drag, startPoint x: 518, startPoint y: 253, endPoint x: 378, endPoint y: 254, distance: 139.5
click at [378, 254] on div "Edit header Past Workout Videos Delete Hide Save" at bounding box center [536, 269] width 1073 height 538
type input "a"
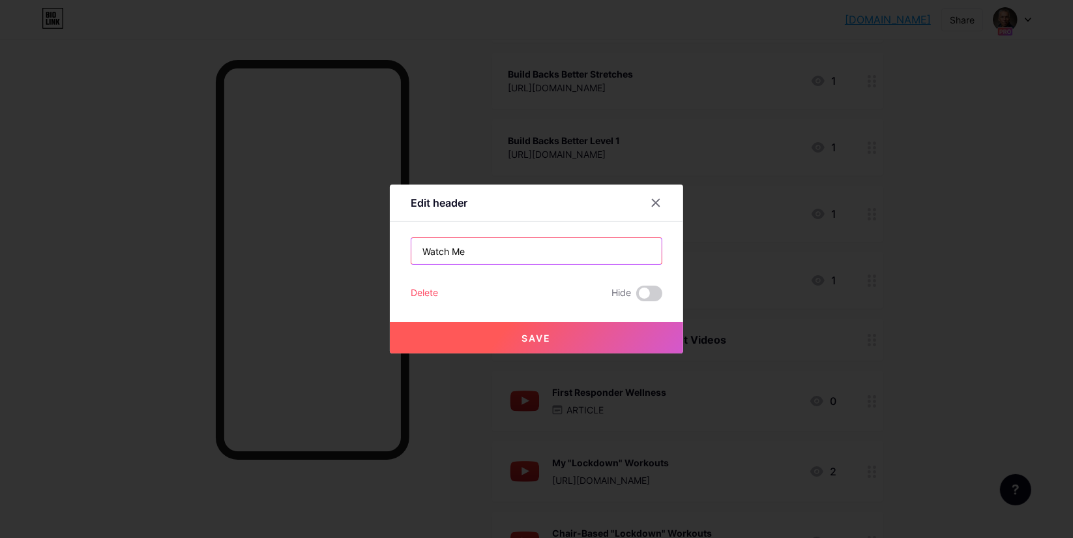
type input "Watch Me"
click at [523, 334] on span "Save" at bounding box center [536, 337] width 29 height 11
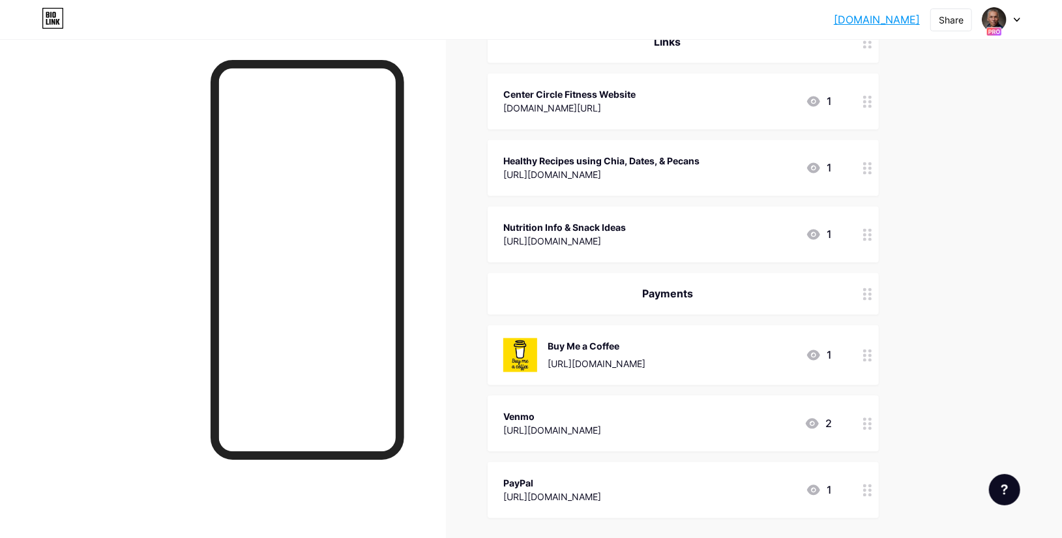
scroll to position [1631, 0]
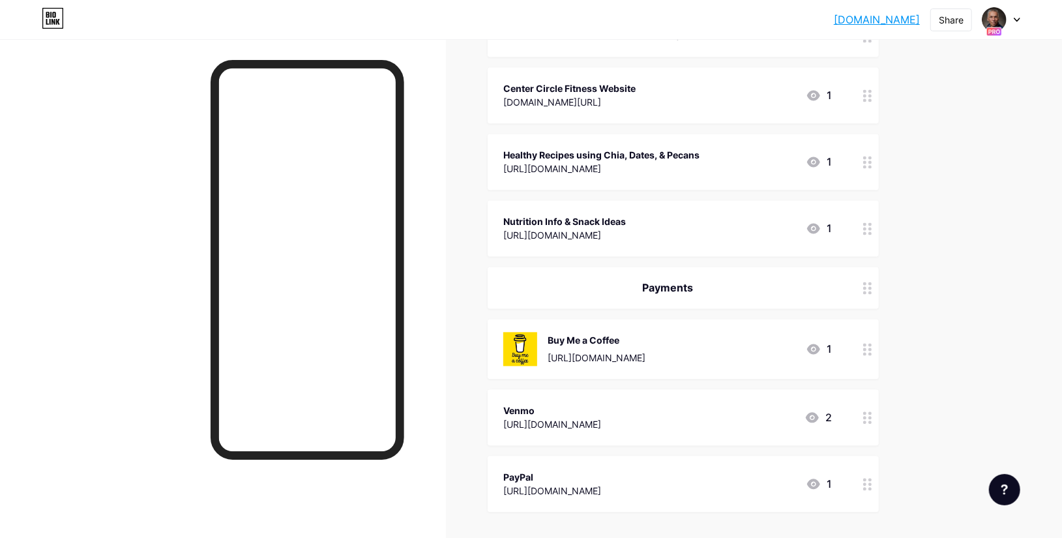
click at [701, 289] on div "Payments" at bounding box center [667, 288] width 328 height 16
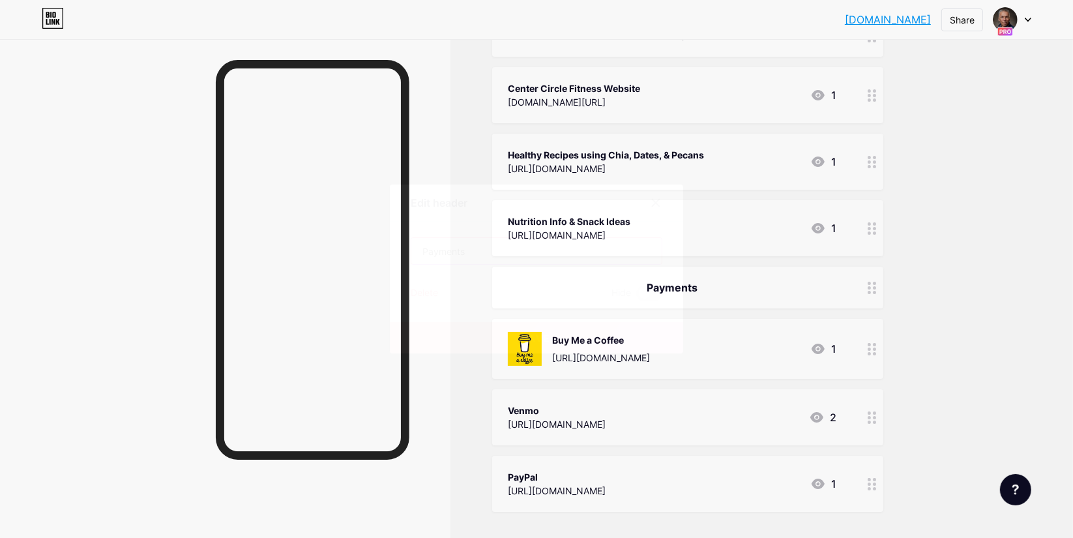
drag, startPoint x: 523, startPoint y: 248, endPoint x: 381, endPoint y: 253, distance: 142.8
click at [381, 253] on div "Edit header Payments Delete Hide Save" at bounding box center [536, 269] width 1073 height 538
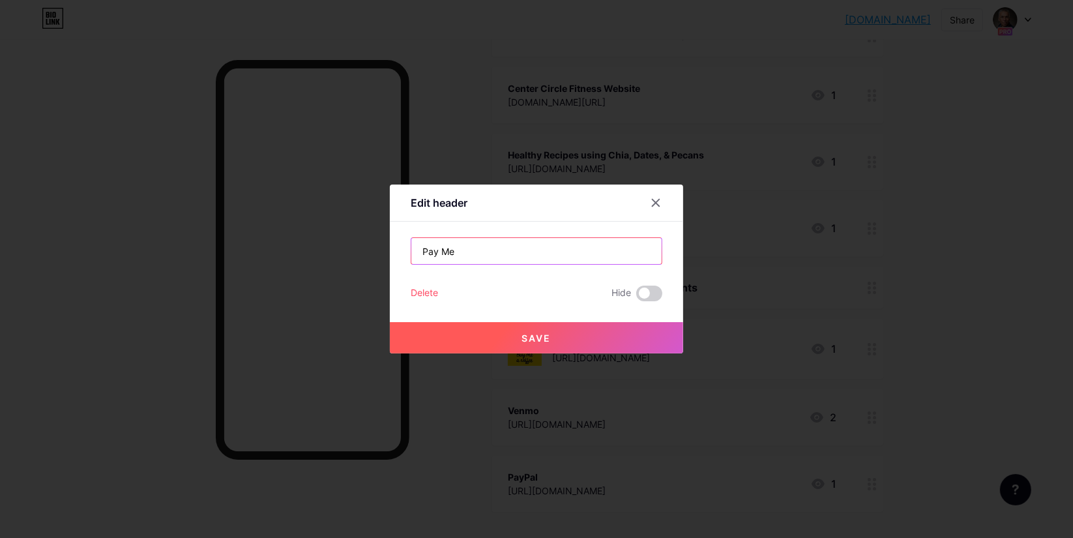
type input "Pay Me"
click at [514, 338] on button "Save" at bounding box center [536, 337] width 293 height 31
